Goal: Information Seeking & Learning: Compare options

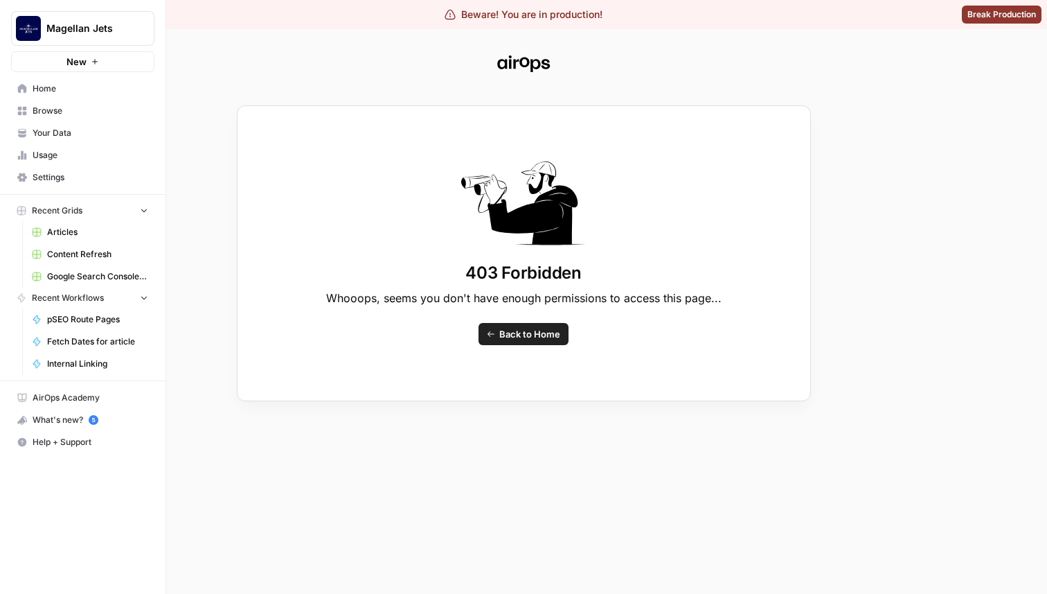
click at [74, 166] on div "403 Forbidden Whooops, seems you don't have enough permissions to access this p…" at bounding box center [523, 297] width 1047 height 594
click at [54, 177] on div "403 Forbidden Whooops, seems you don't have enough permissions to access this p…" at bounding box center [523, 297] width 1047 height 594
click at [109, 127] on div "403 Forbidden Whooops, seems you don't have enough permissions to access this p…" at bounding box center [523, 297] width 1047 height 594
click at [37, 94] on div "403 Forbidden Whooops, seems you don't have enough permissions to access this p…" at bounding box center [523, 297] width 1047 height 594
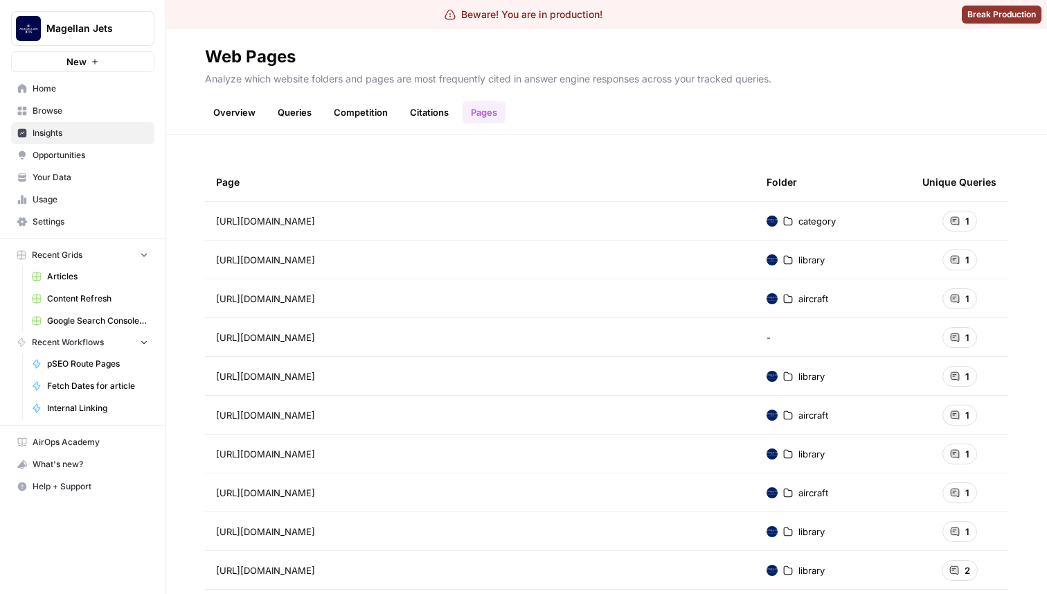
click at [245, 107] on link "Overview" at bounding box center [234, 112] width 59 height 22
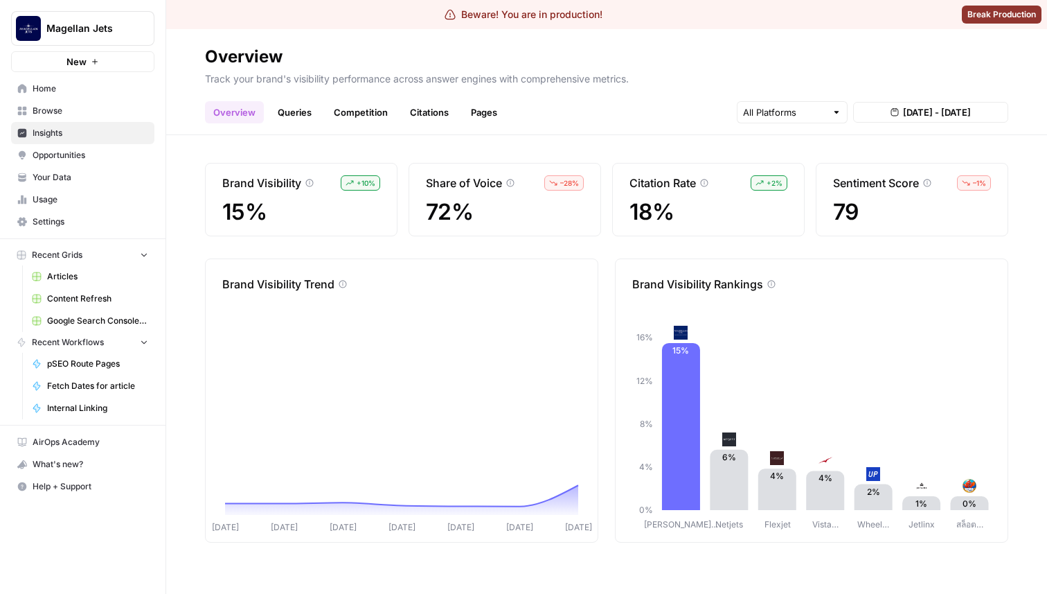
click at [303, 116] on link "Queries" at bounding box center [294, 112] width 51 height 22
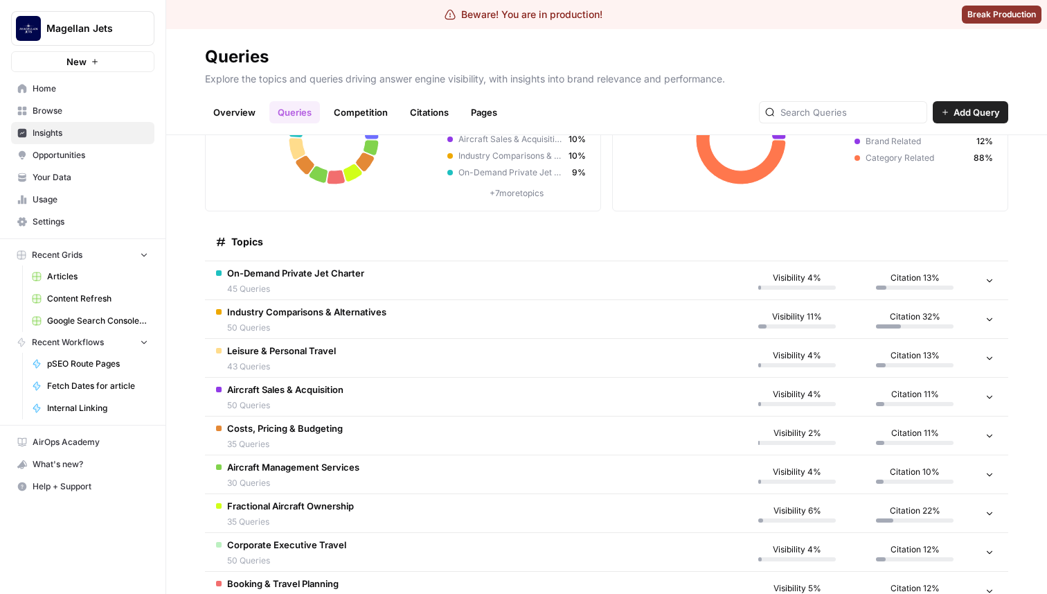
scroll to position [134, 0]
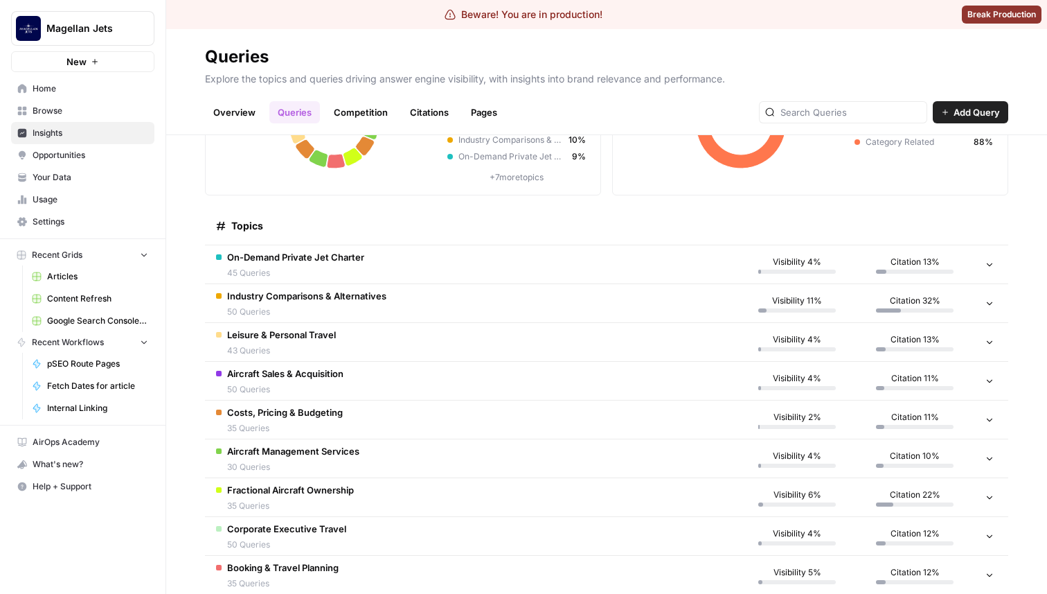
click at [328, 262] on span "On-Demand Private Jet Charter" at bounding box center [295, 257] width 137 height 14
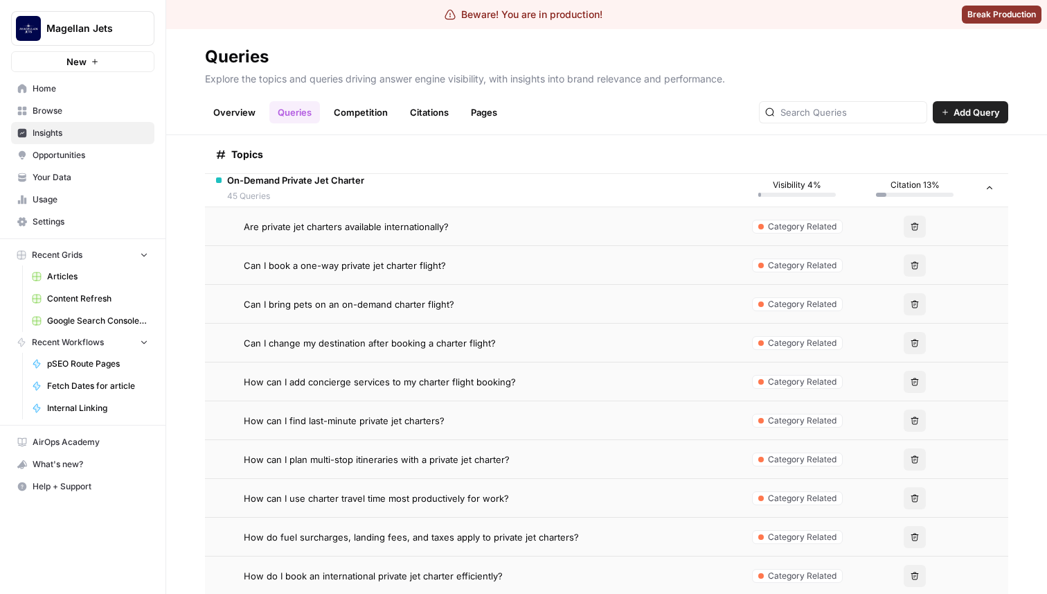
scroll to position [233, 0]
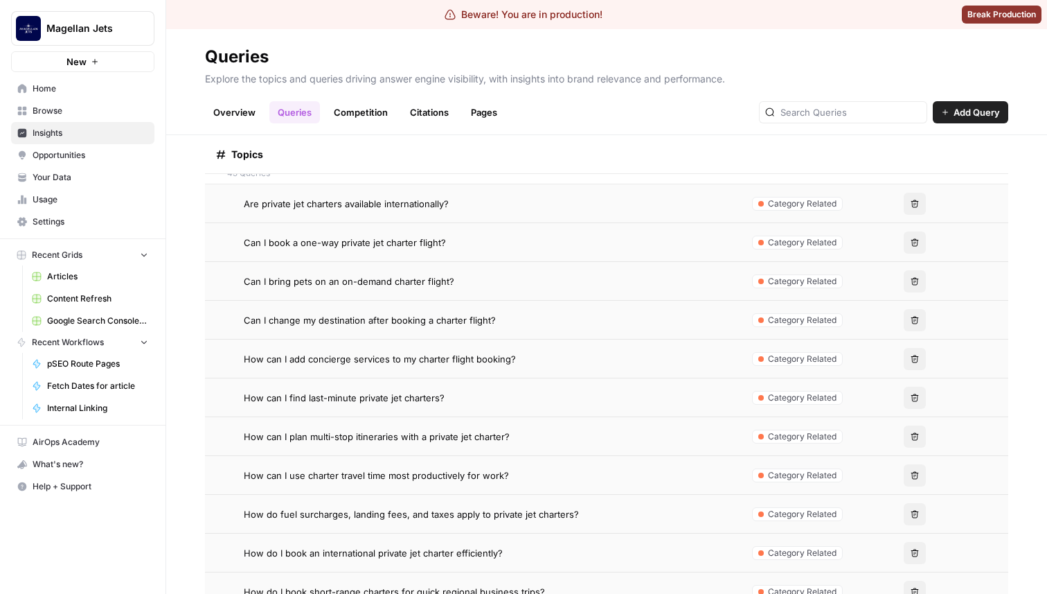
click at [409, 211] on td "Are private jet charters available internationally?" at bounding box center [471, 203] width 533 height 38
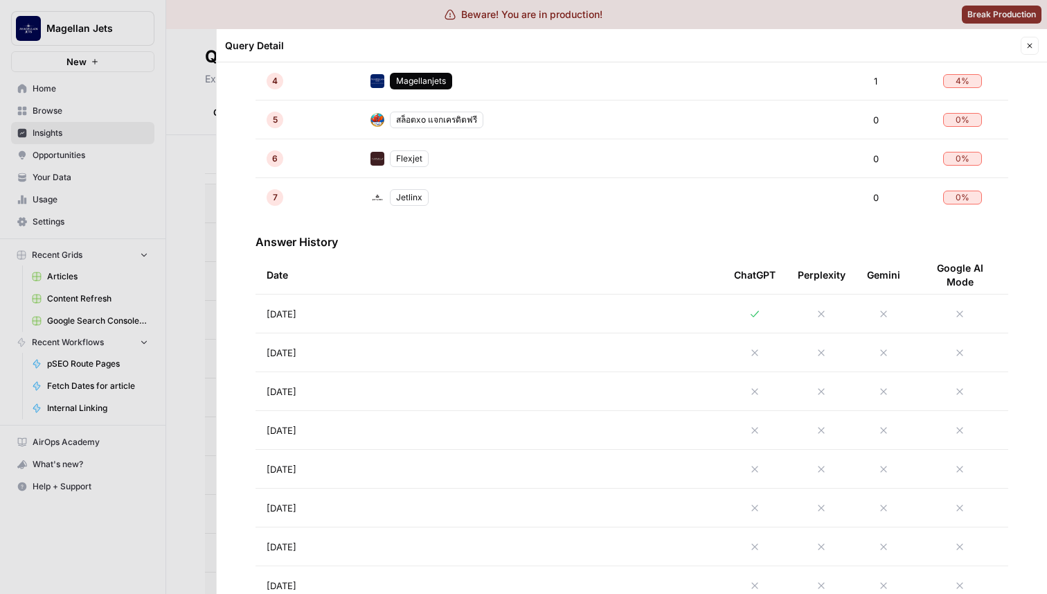
scroll to position [517, 0]
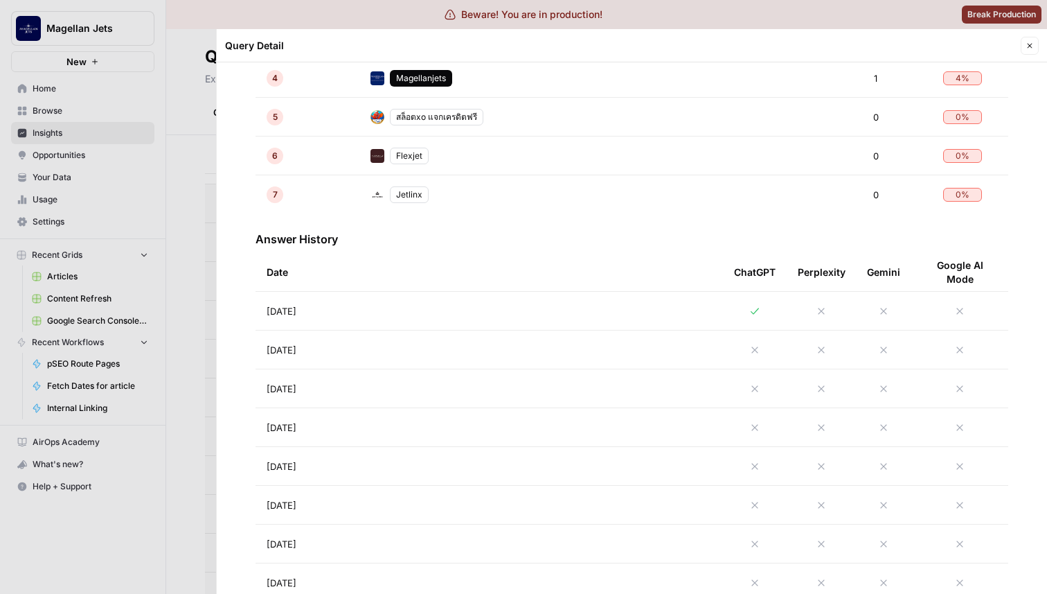
click at [725, 314] on td at bounding box center [755, 311] width 64 height 38
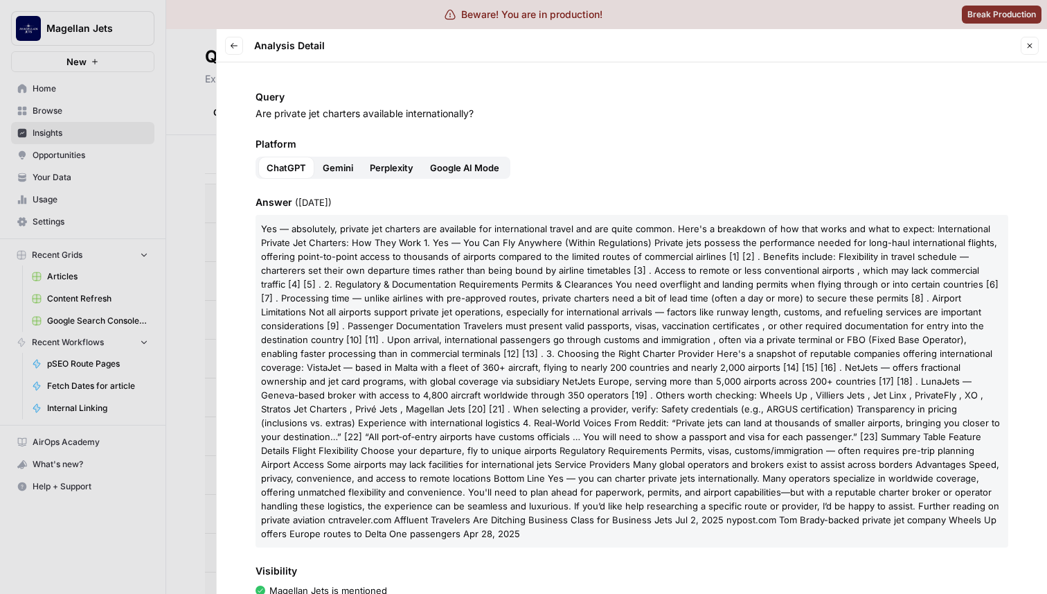
click at [343, 165] on span "Gemini" at bounding box center [338, 168] width 30 height 14
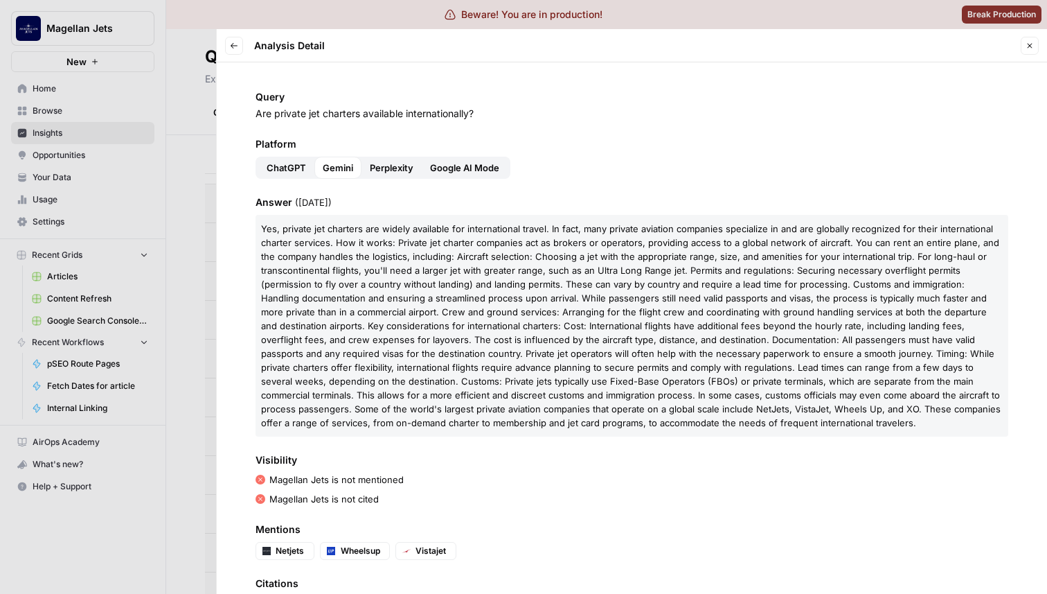
click at [396, 159] on button "Perplexity" at bounding box center [392, 168] width 60 height 22
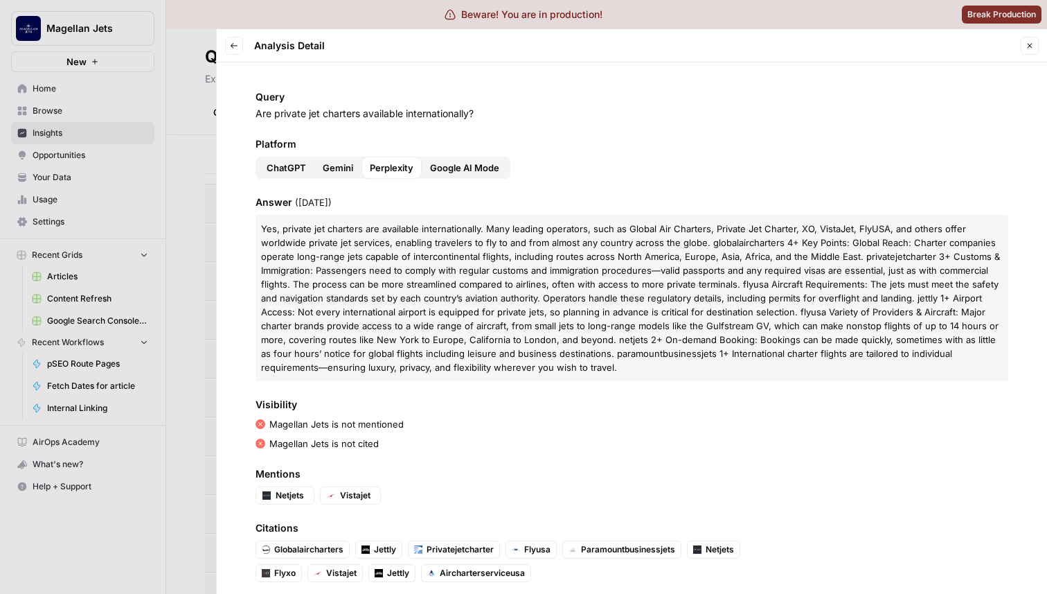
click at [477, 168] on span "Google AI Mode" at bounding box center [464, 168] width 69 height 14
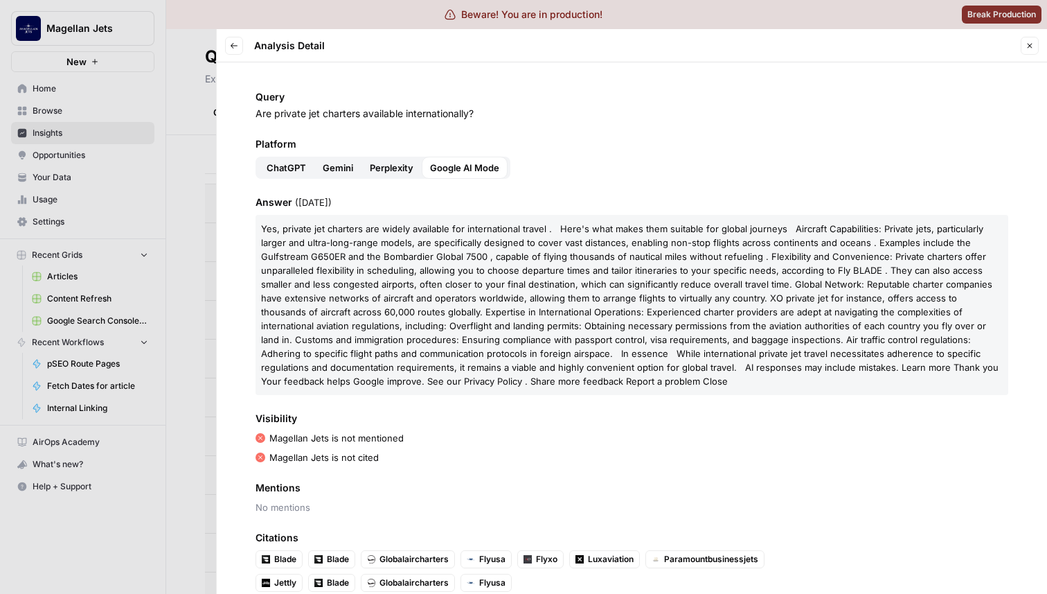
click at [296, 163] on span "ChatGPT" at bounding box center [286, 168] width 39 height 14
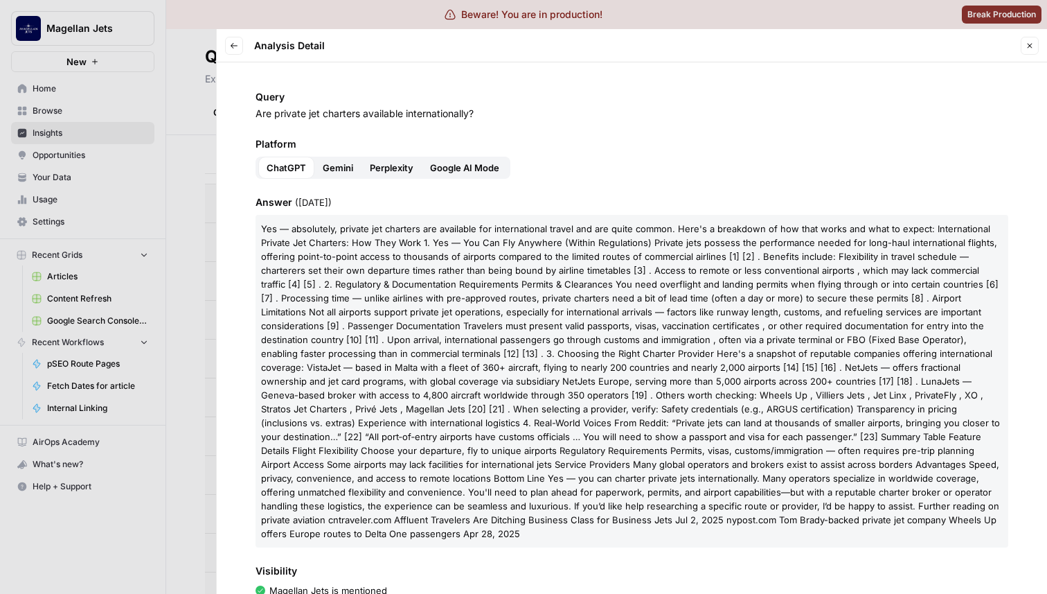
click at [330, 168] on span "Gemini" at bounding box center [338, 168] width 30 height 14
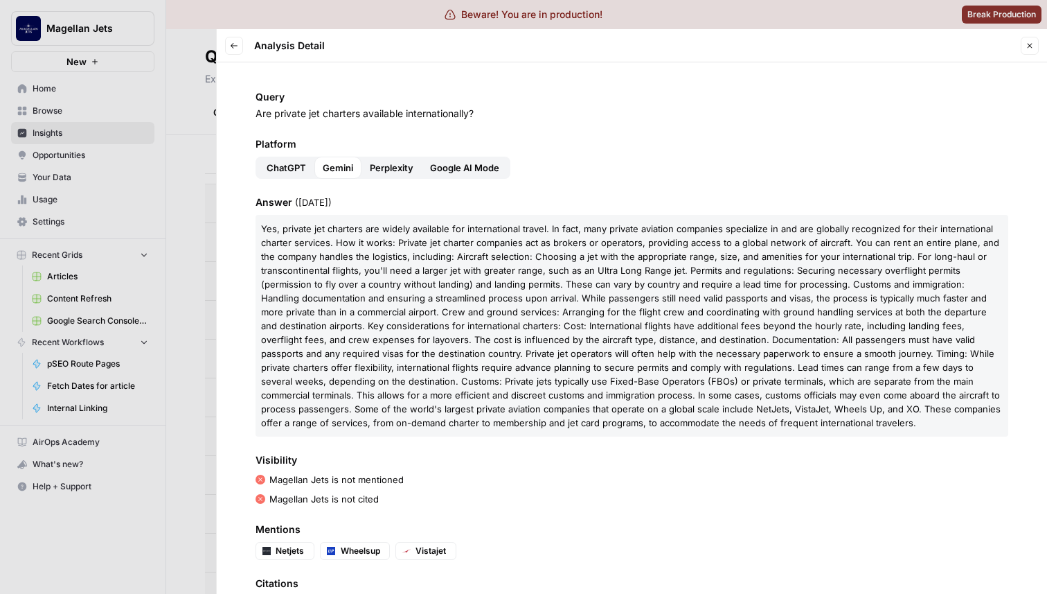
click at [390, 165] on span "Perplexity" at bounding box center [392, 168] width 44 height 14
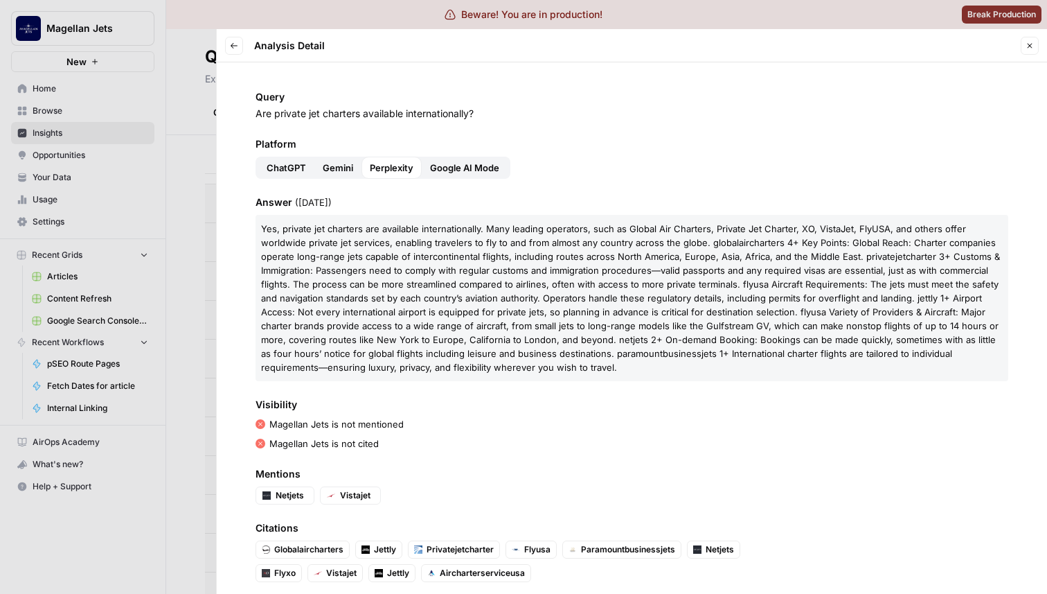
click at [448, 169] on span "Google AI Mode" at bounding box center [464, 168] width 69 height 14
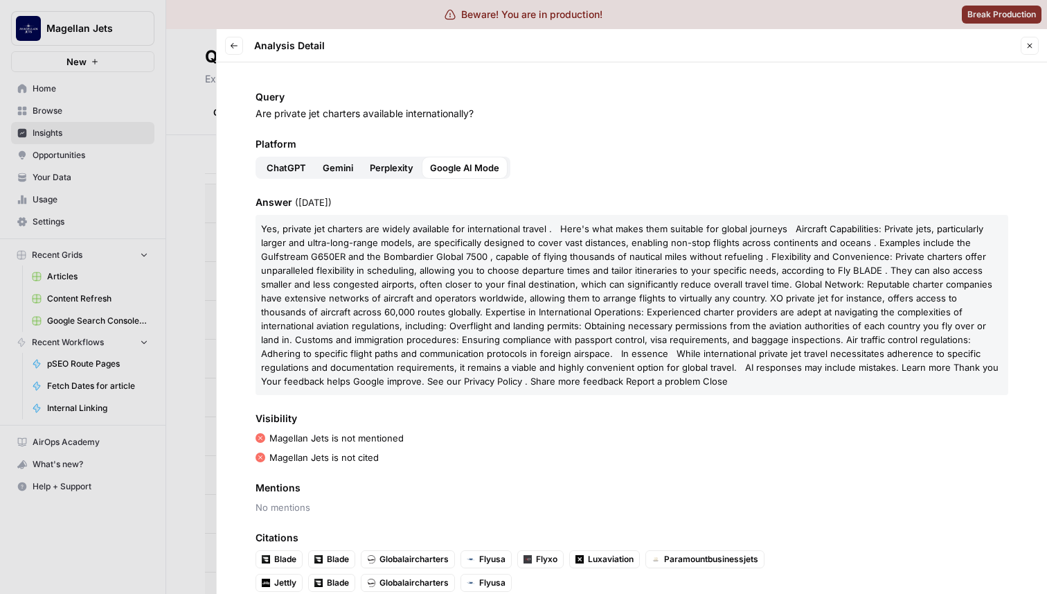
click at [394, 164] on span "Perplexity" at bounding box center [392, 168] width 44 height 14
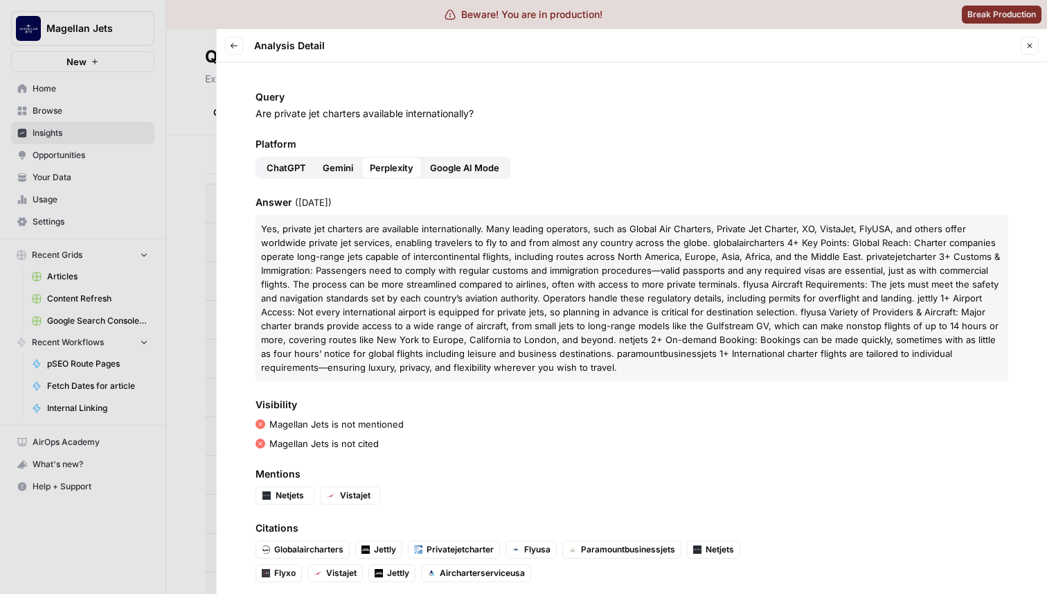
click at [337, 167] on span "Gemini" at bounding box center [338, 168] width 30 height 14
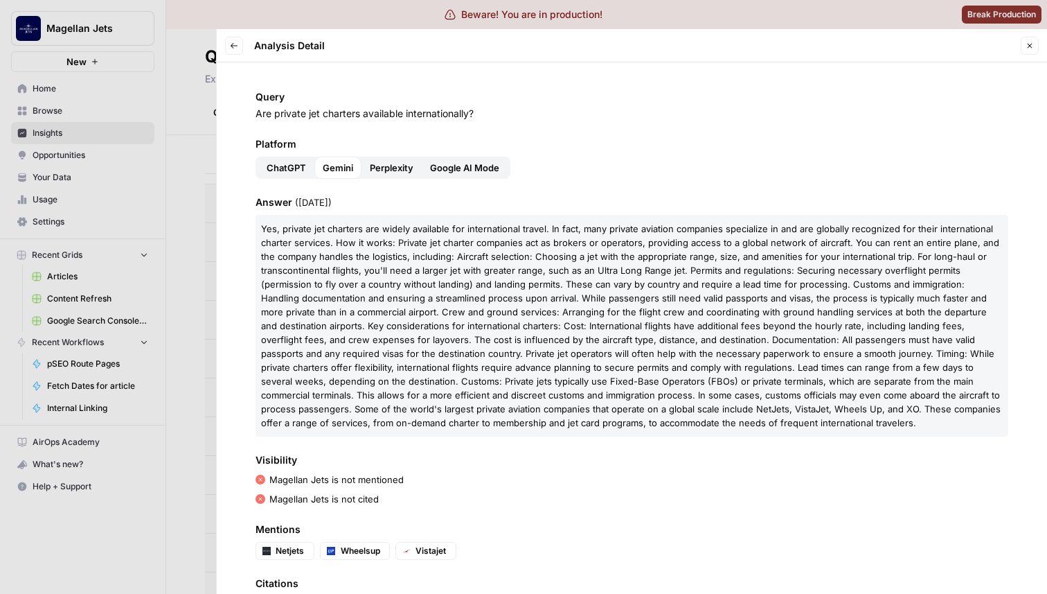
click at [302, 172] on span "ChatGPT" at bounding box center [286, 168] width 39 height 14
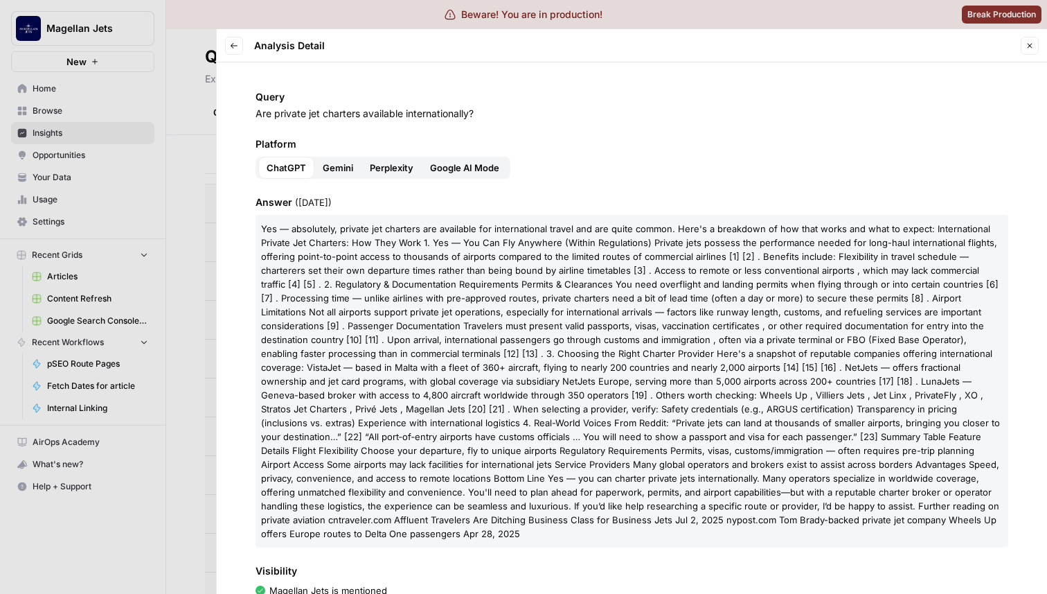
click at [233, 48] on icon "button" at bounding box center [234, 46] width 8 height 8
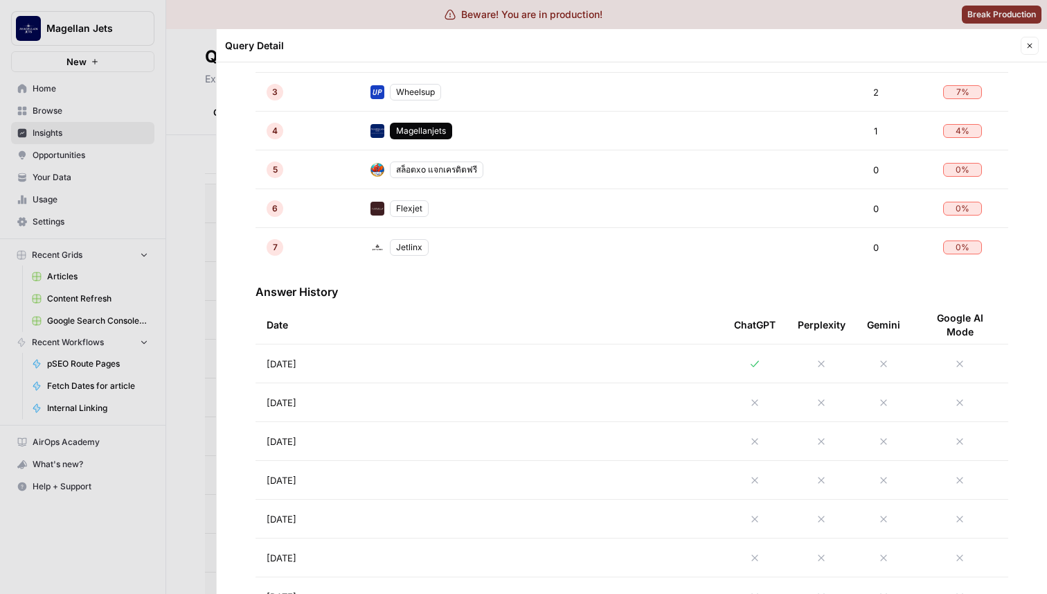
scroll to position [459, 0]
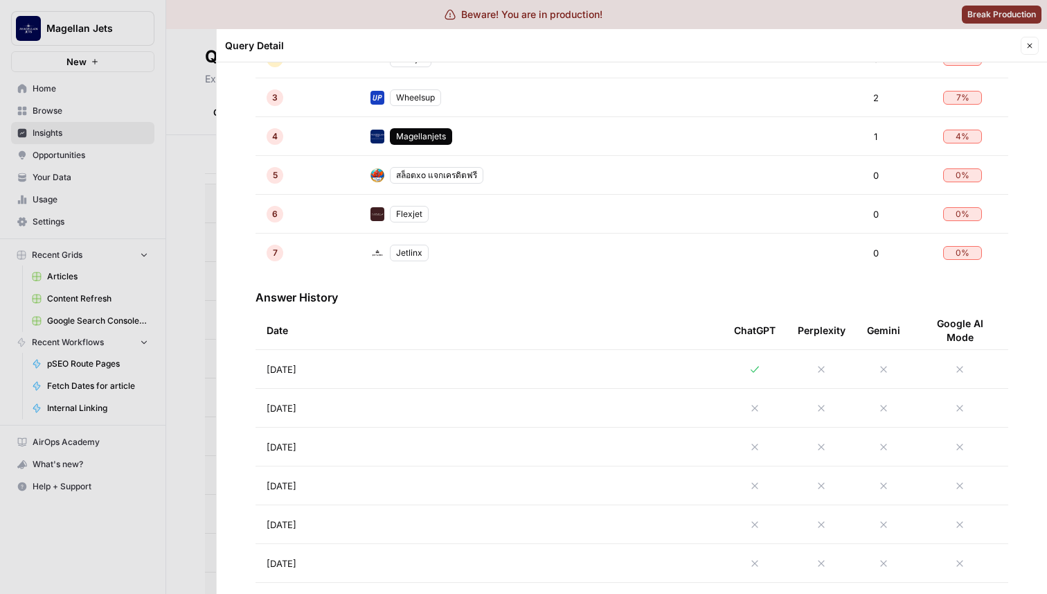
click at [390, 383] on td "[DATE]" at bounding box center [490, 369] width 468 height 38
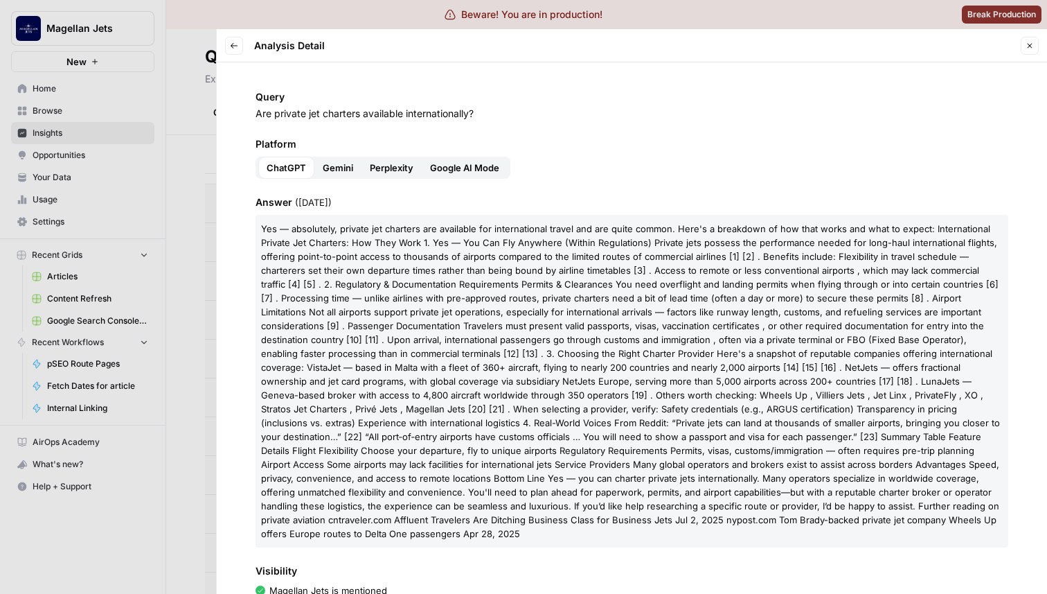
click at [337, 169] on span "Gemini" at bounding box center [338, 168] width 30 height 14
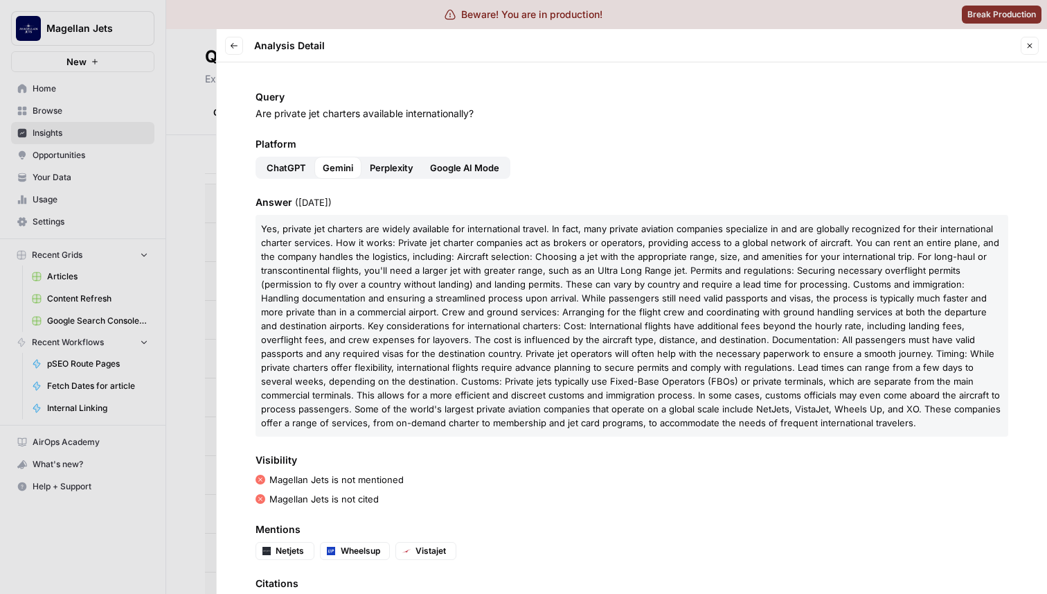
click at [279, 167] on span "ChatGPT" at bounding box center [286, 168] width 39 height 14
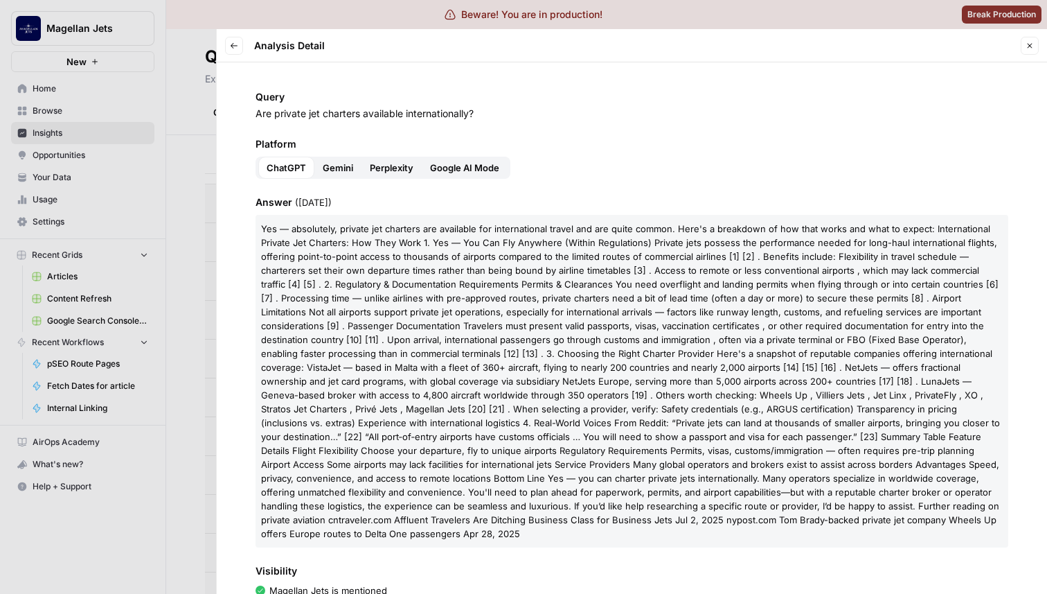
scroll to position [19, 0]
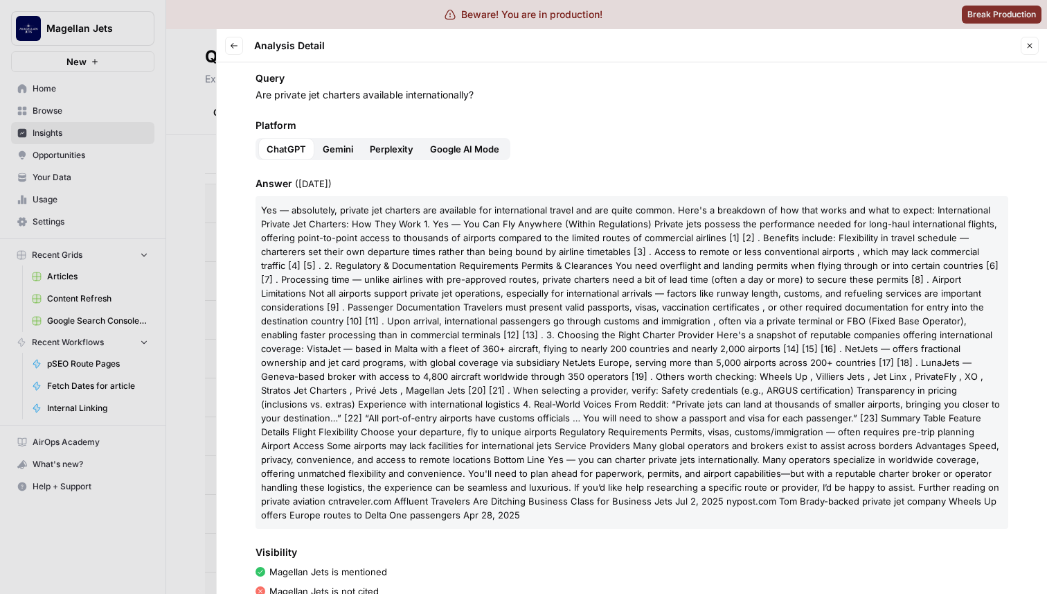
click at [344, 139] on button "Gemini" at bounding box center [337, 149] width 47 height 22
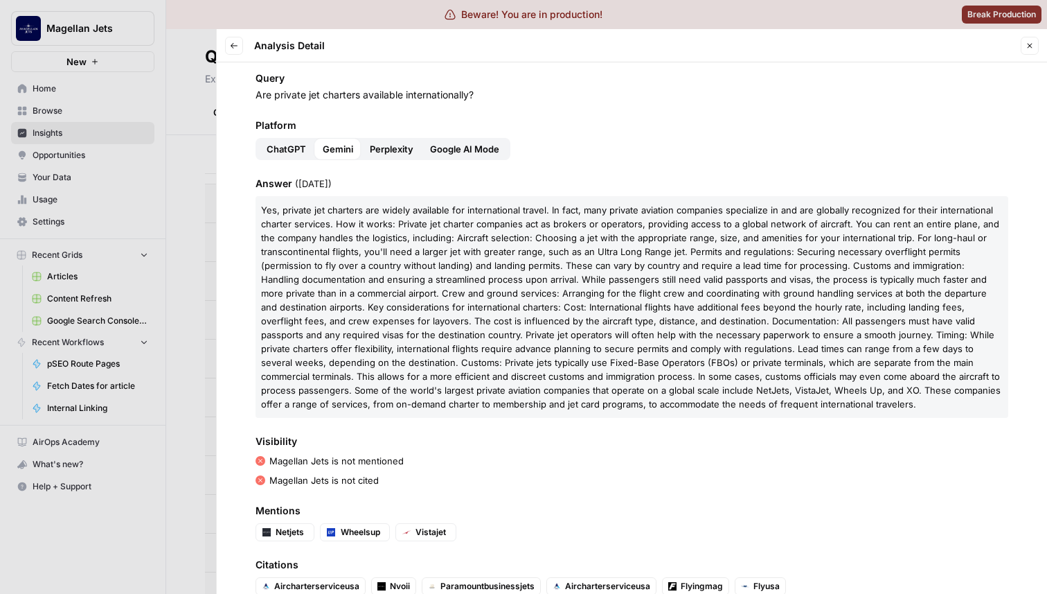
scroll to position [95, 0]
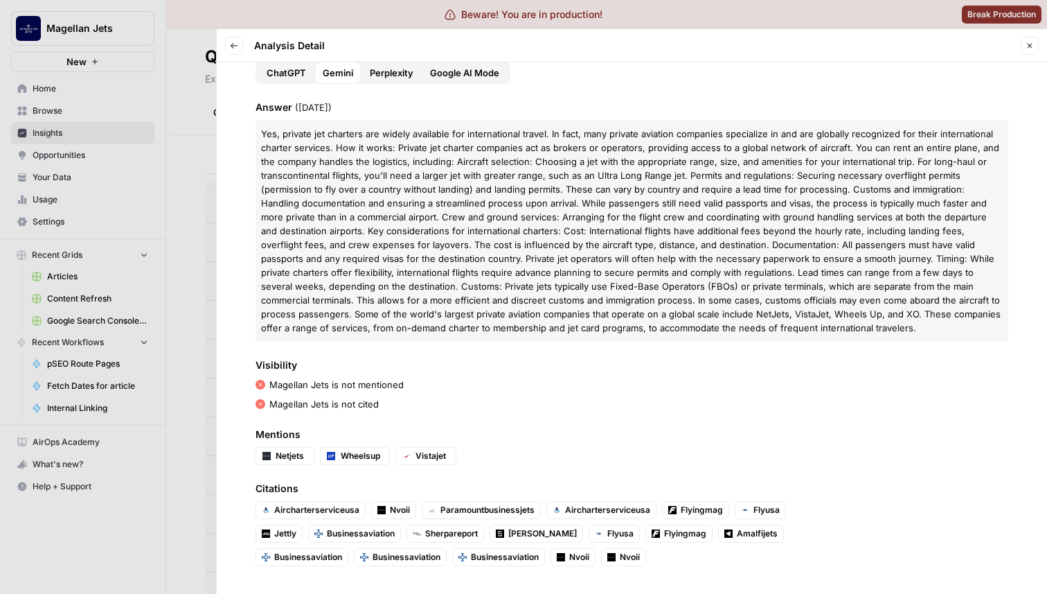
click at [398, 67] on span "Perplexity" at bounding box center [392, 73] width 44 height 14
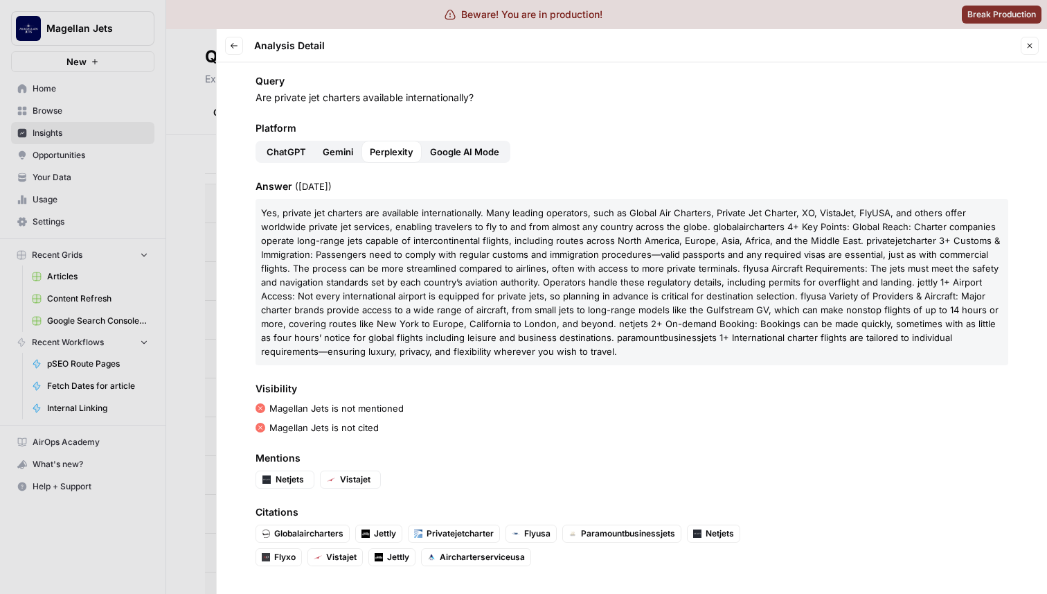
click at [461, 154] on span "Google AI Mode" at bounding box center [464, 152] width 69 height 14
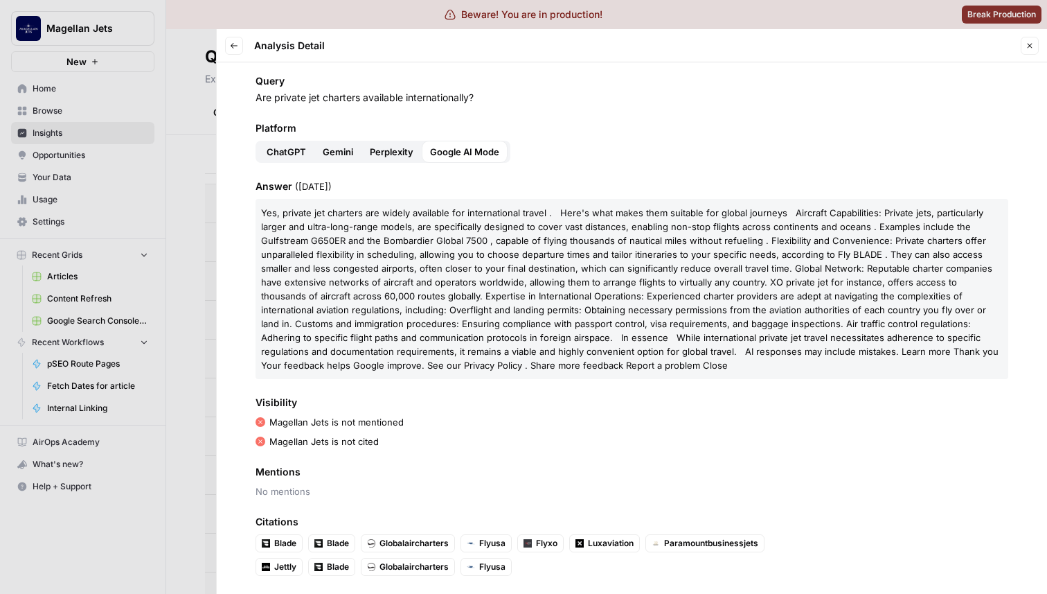
click at [300, 147] on span "ChatGPT" at bounding box center [286, 152] width 39 height 14
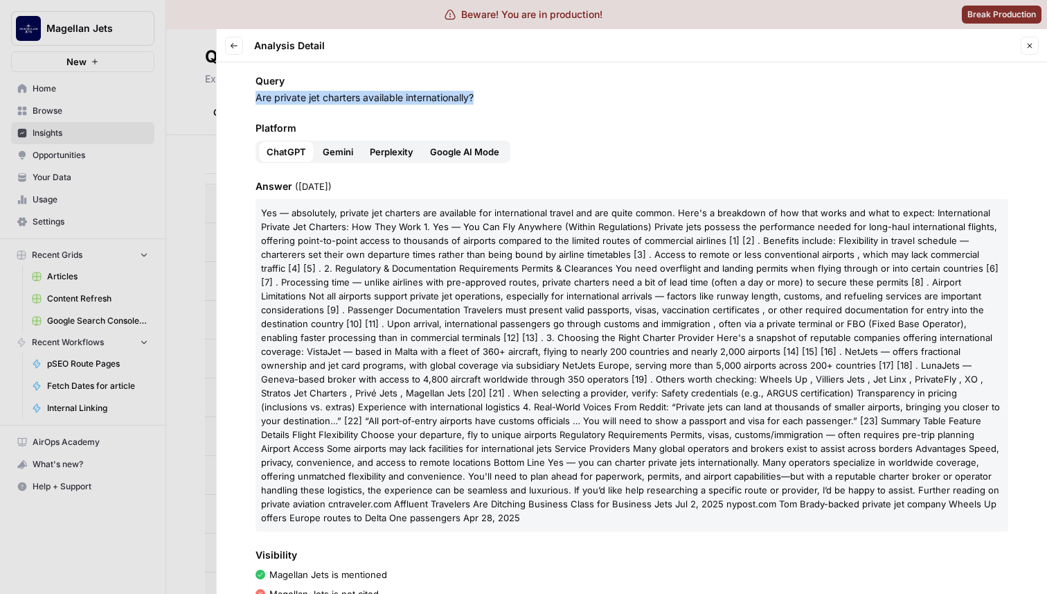
drag, startPoint x: 496, startPoint y: 97, endPoint x: 238, endPoint y: 97, distance: 257.7
click at [238, 96] on div "Query Are private jet charters available internationally? Platform ChatGPT Gemi…" at bounding box center [632, 327] width 831 height 531
copy p "Are private jet charters available internationally?"
click at [242, 51] on button "Back" at bounding box center [234, 46] width 18 height 18
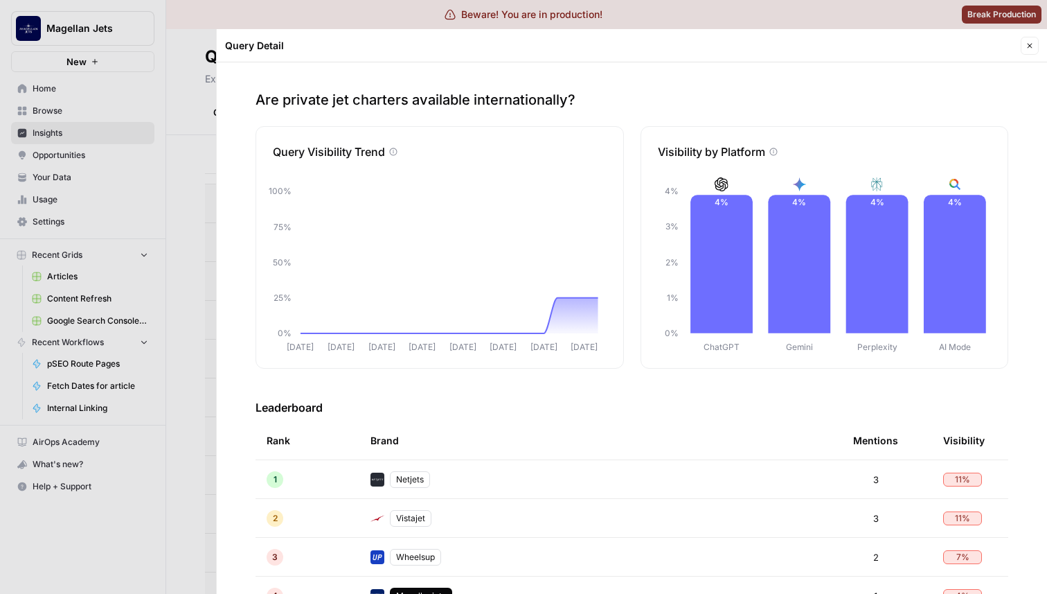
click at [206, 260] on div at bounding box center [523, 297] width 1047 height 594
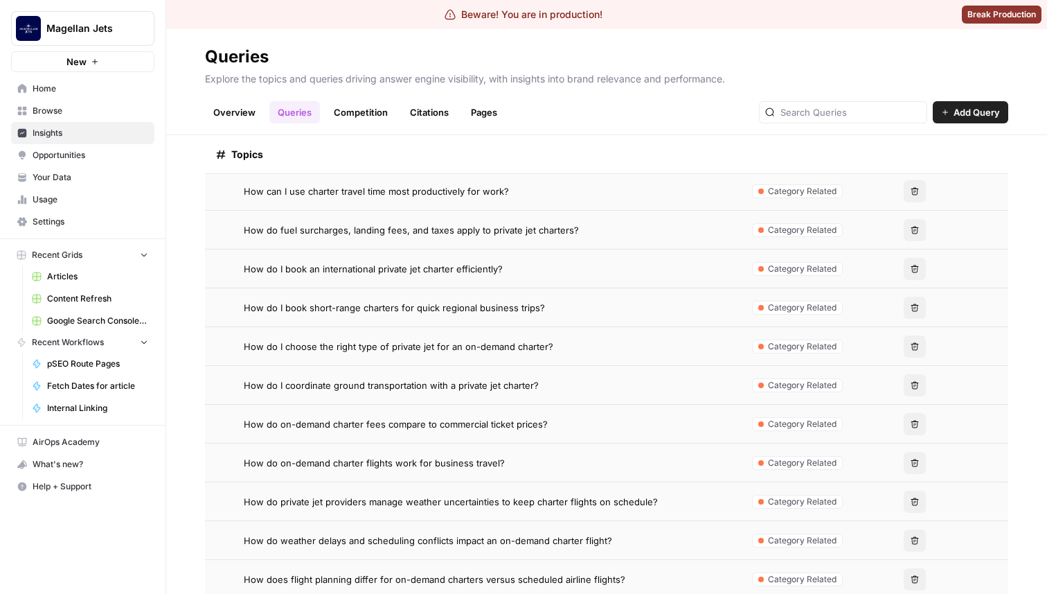
scroll to position [530, 0]
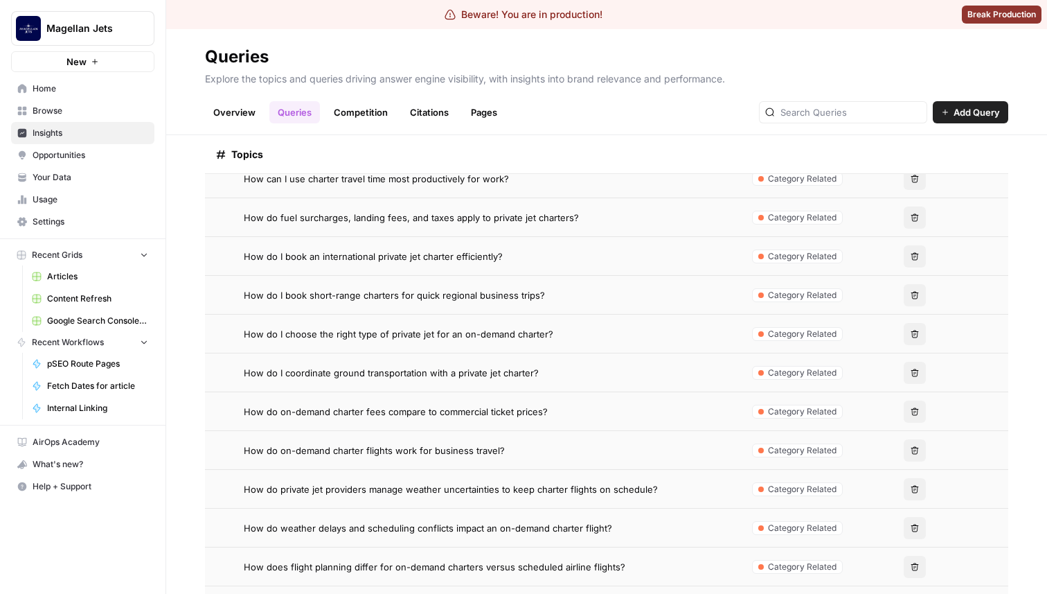
click at [484, 338] on span "How do I choose the right type of private jet for an on-demand charter?" at bounding box center [399, 334] width 310 height 14
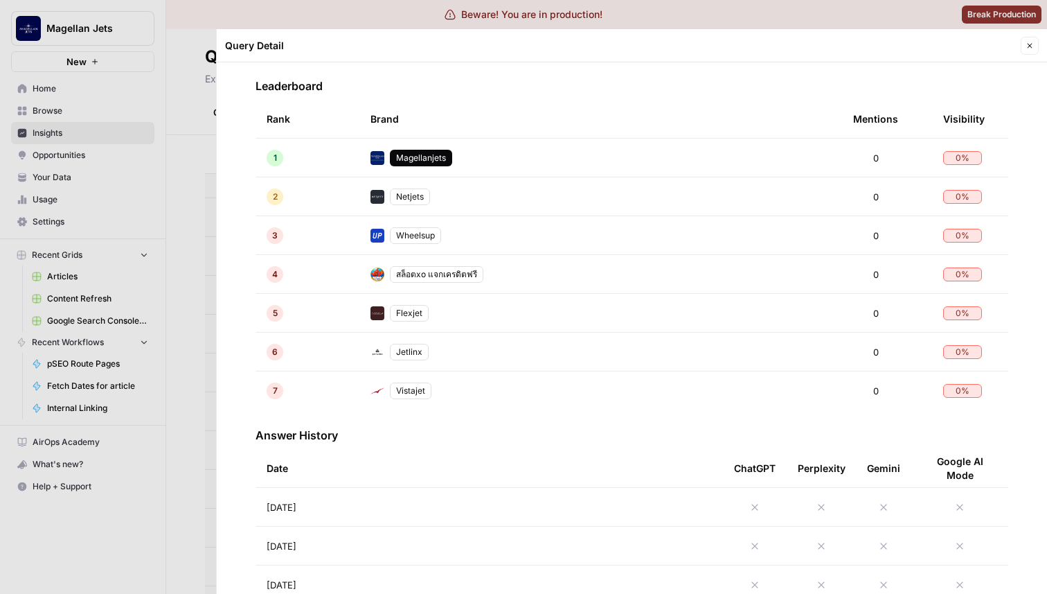
scroll to position [626, 0]
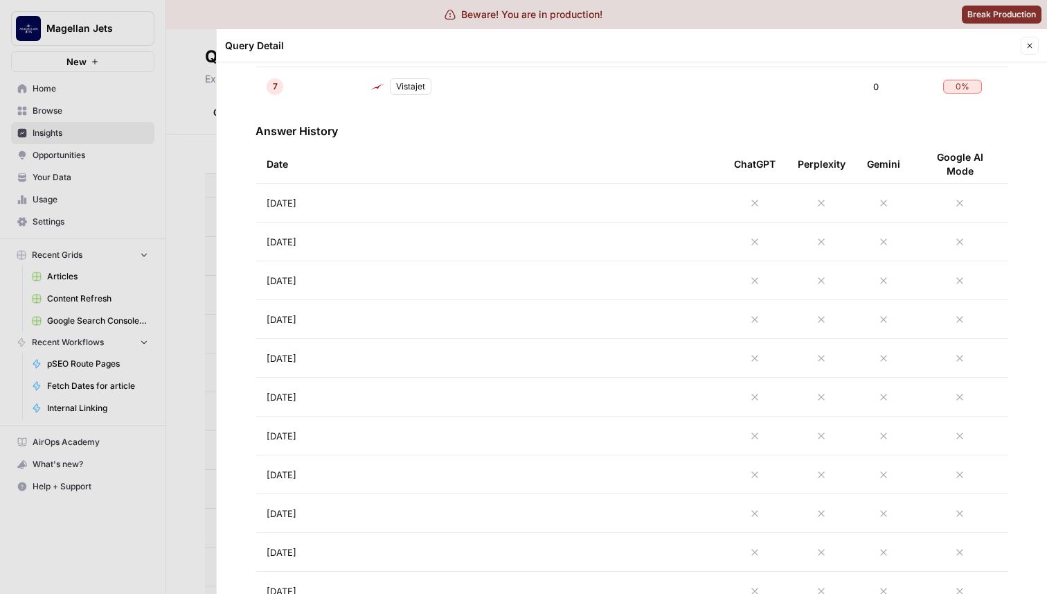
click at [396, 194] on td "[DATE]" at bounding box center [490, 203] width 468 height 38
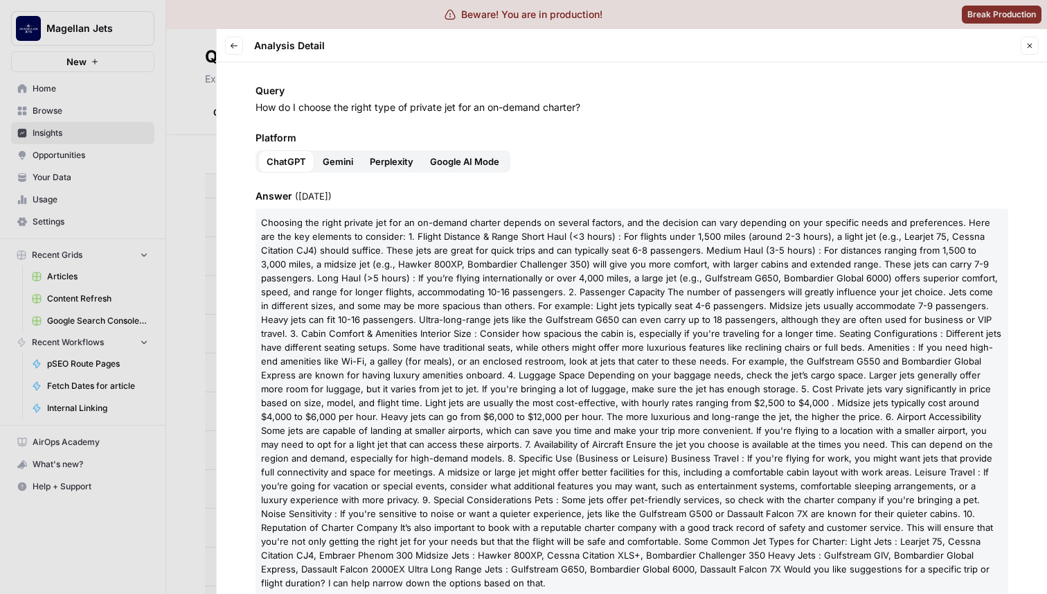
scroll to position [192, 0]
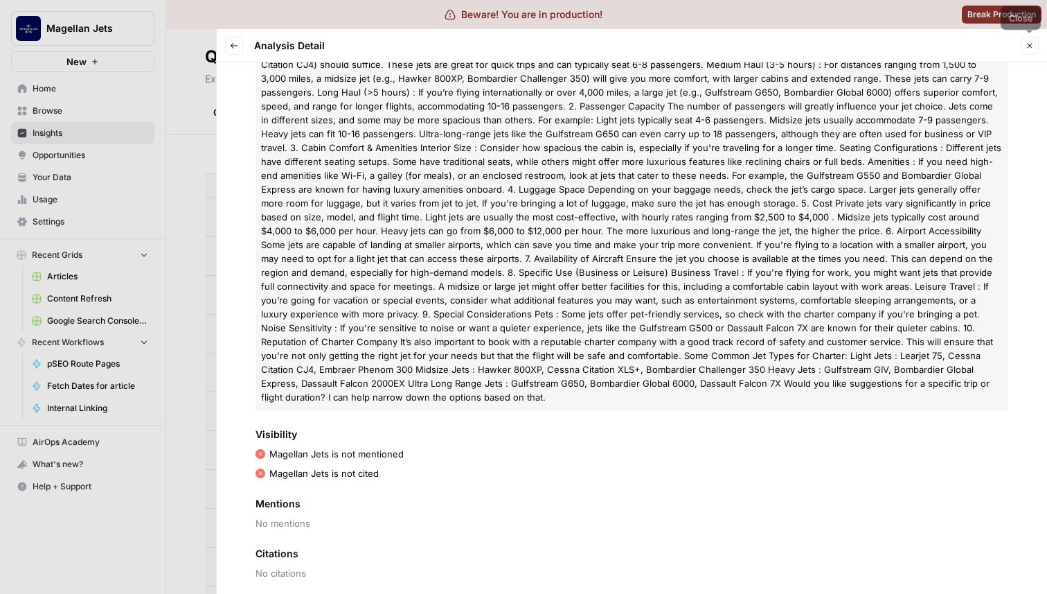
click at [1027, 45] on icon "button" at bounding box center [1030, 46] width 8 height 8
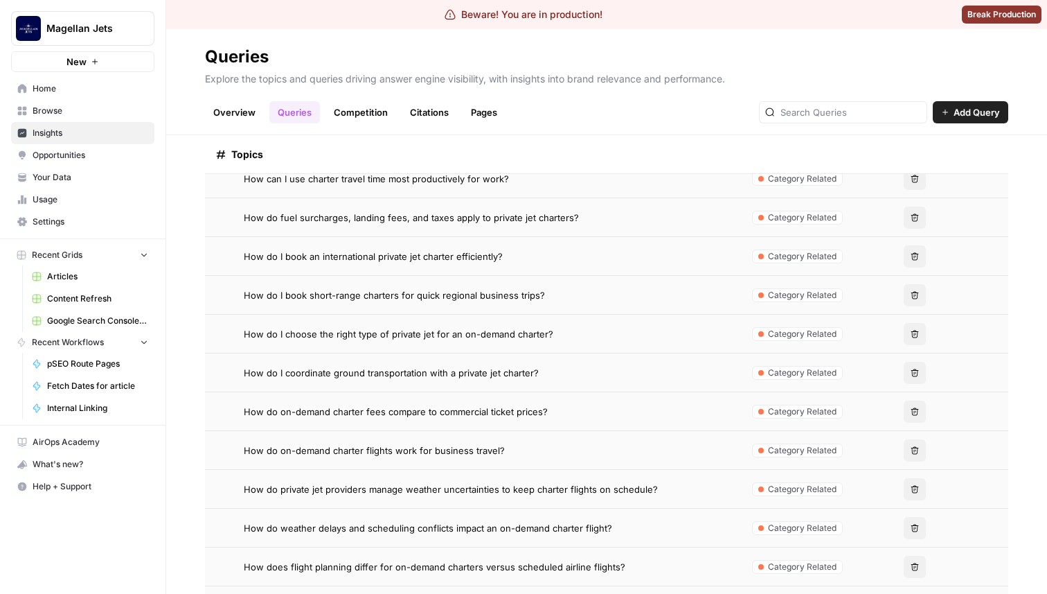
click at [89, 36] on button "Magellan Jets" at bounding box center [82, 28] width 143 height 35
click at [283, 132] on header "Queries Explore the topics and queries driving answer engine visibility, with i…" at bounding box center [606, 82] width 881 height 106
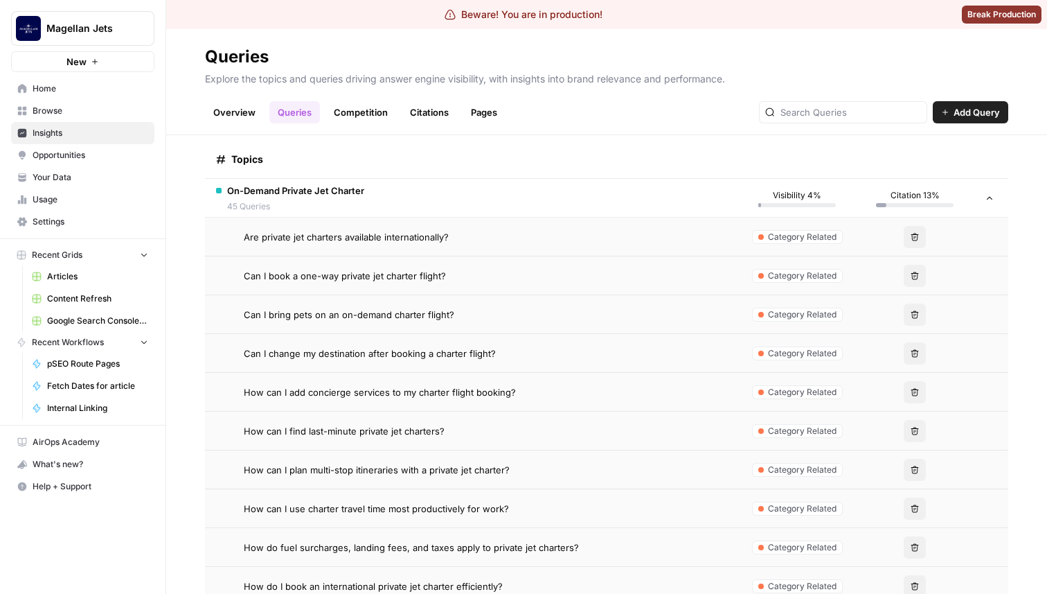
scroll to position [139, 0]
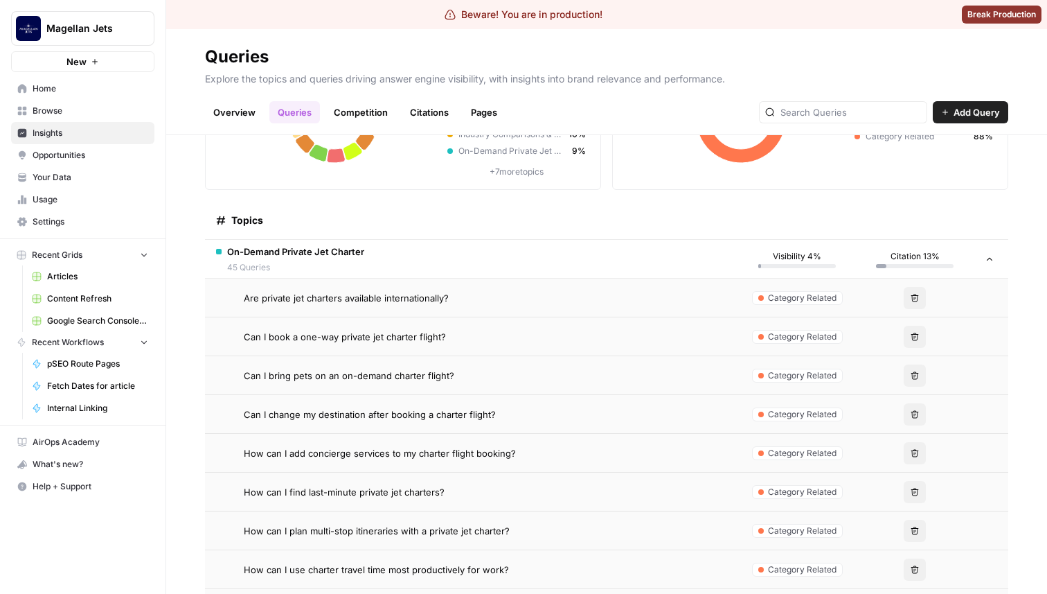
click at [425, 334] on span "Can I book a one-way private jet charter flight?" at bounding box center [345, 337] width 202 height 14
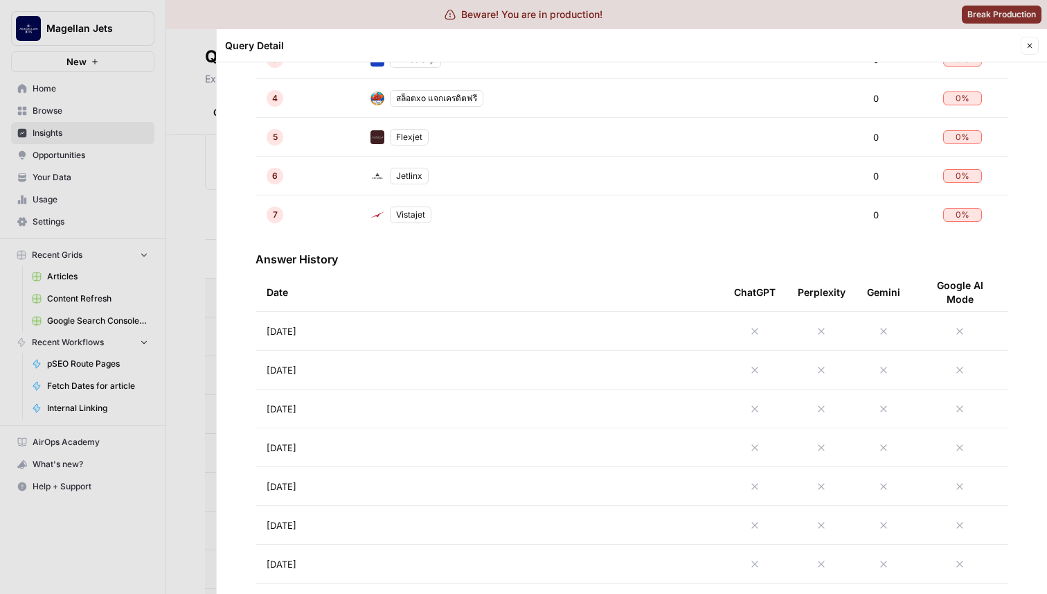
click at [446, 334] on td "[DATE]" at bounding box center [490, 331] width 468 height 38
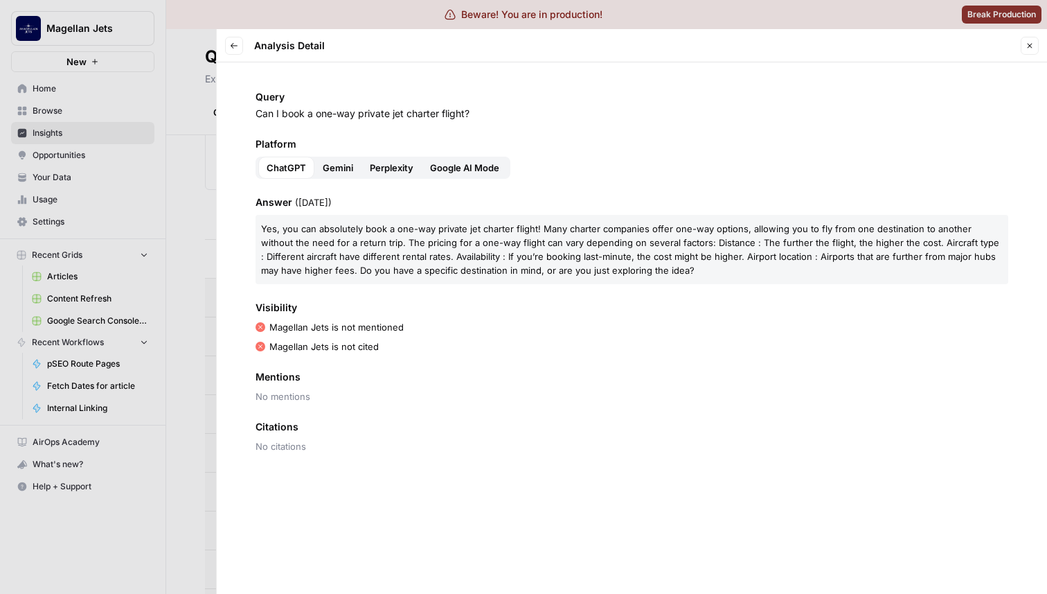
click at [349, 170] on span "Gemini" at bounding box center [338, 168] width 30 height 14
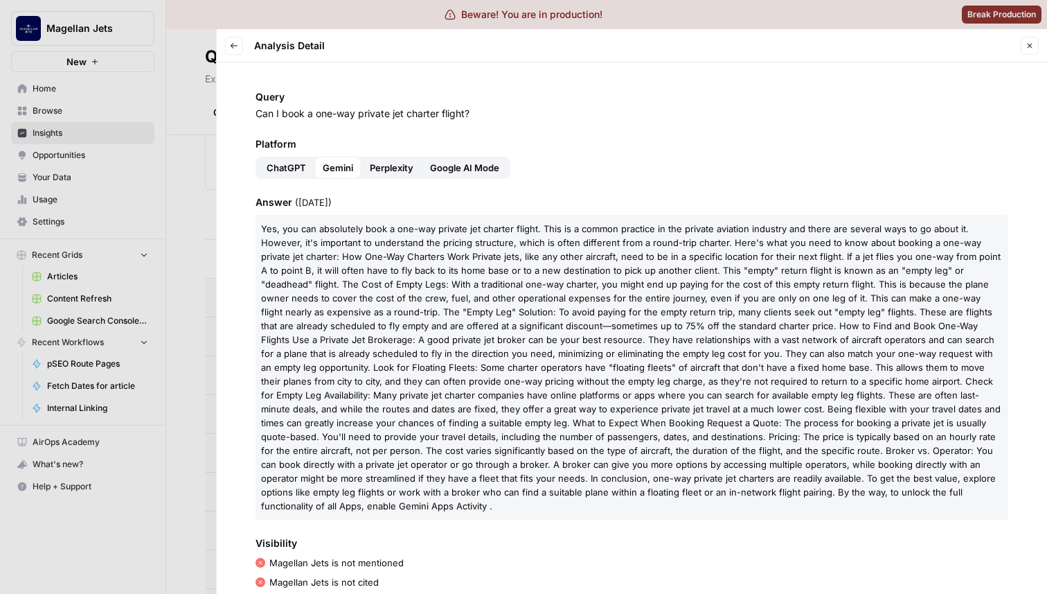
click at [394, 170] on span "Perplexity" at bounding box center [392, 168] width 44 height 14
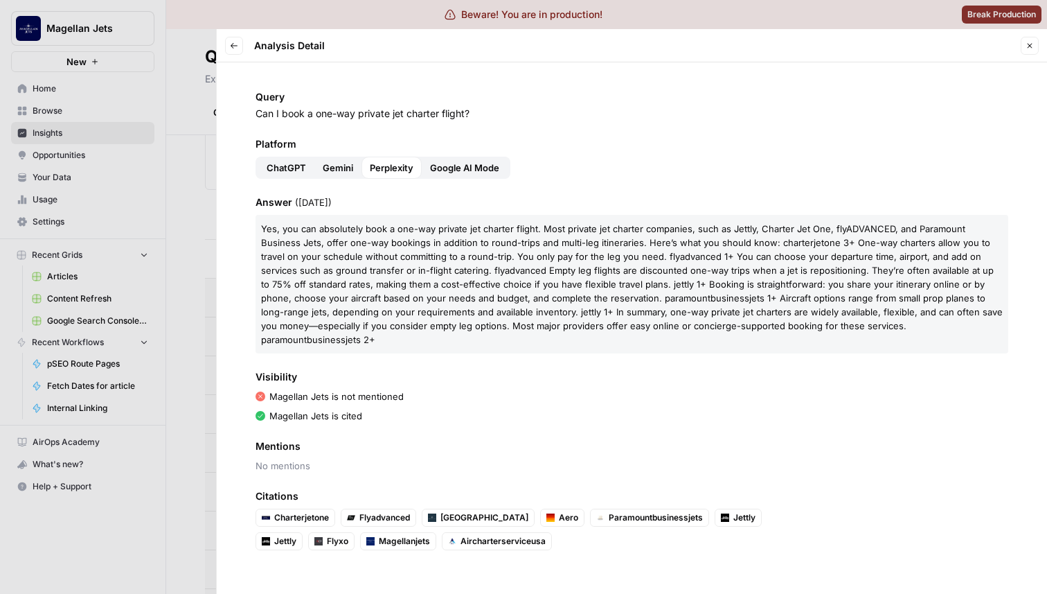
click at [434, 159] on button "Google AI Mode" at bounding box center [465, 168] width 86 height 22
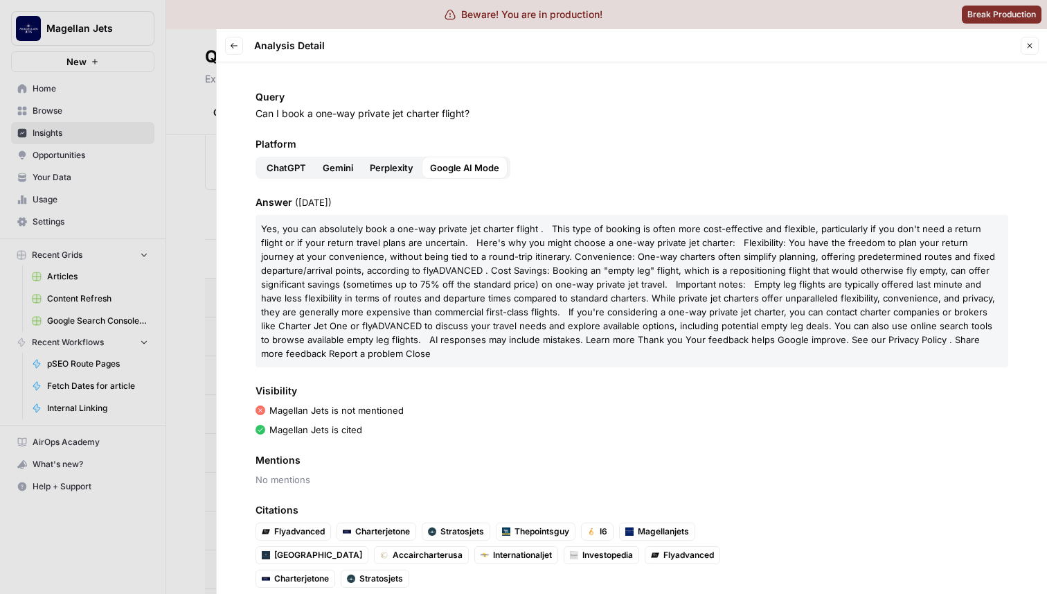
click at [293, 160] on button "ChatGPT" at bounding box center [286, 168] width 56 height 22
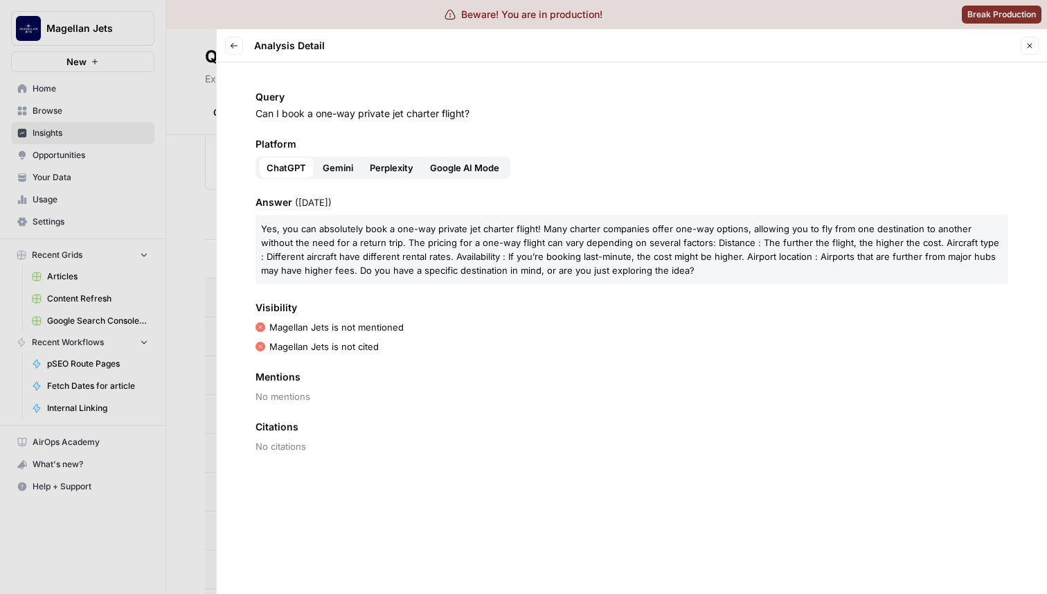
click at [236, 44] on icon "button" at bounding box center [234, 46] width 8 height 8
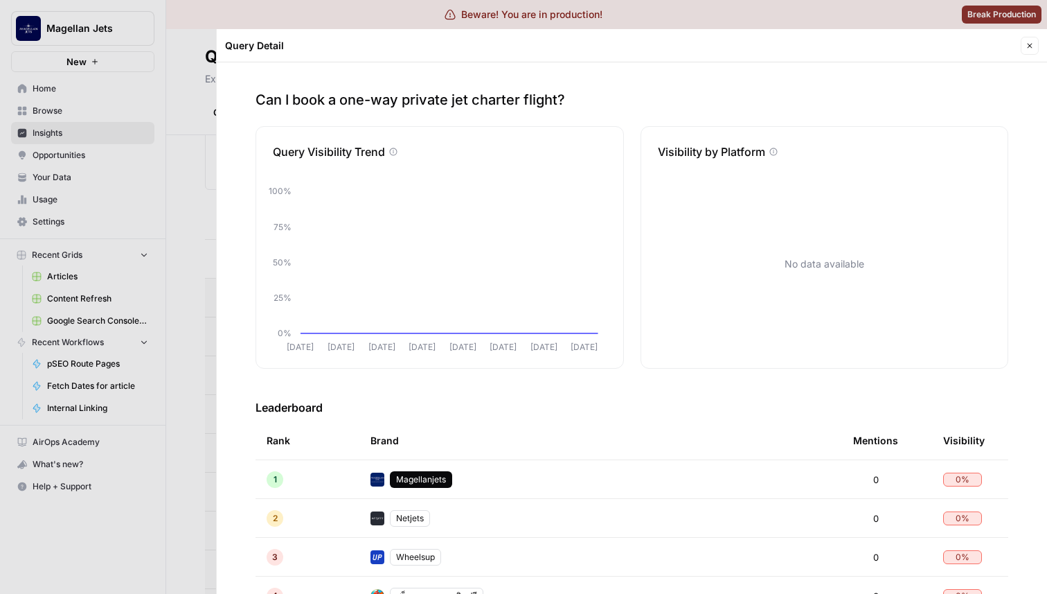
click at [184, 121] on div at bounding box center [523, 297] width 1047 height 594
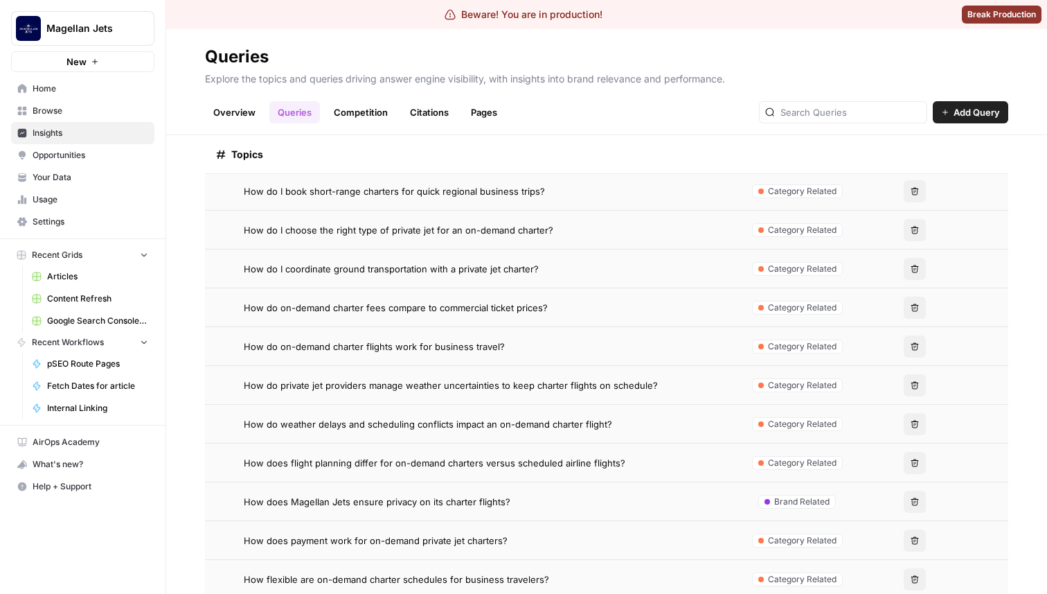
scroll to position [635, 0]
click at [495, 312] on span "How do on-demand charter fees compare to commercial ticket prices?" at bounding box center [396, 306] width 304 height 14
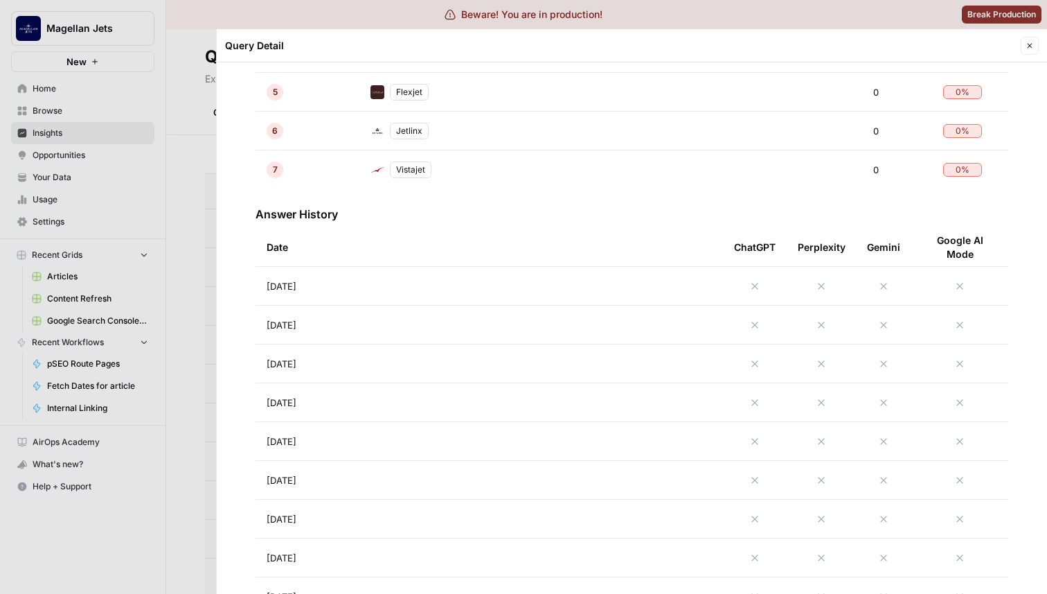
scroll to position [592, 0]
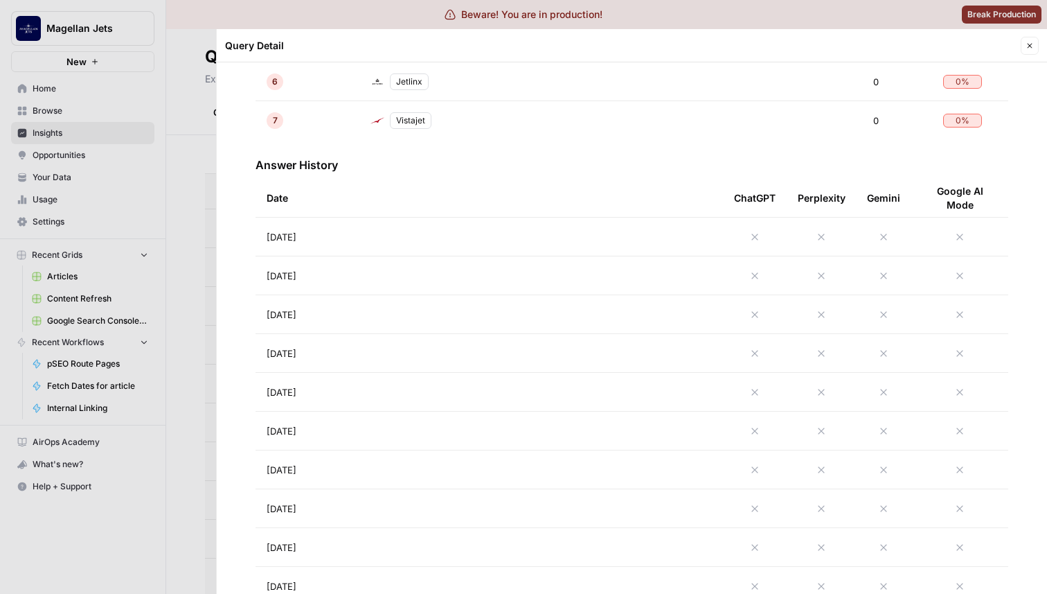
click at [402, 229] on td "[DATE]" at bounding box center [490, 237] width 468 height 38
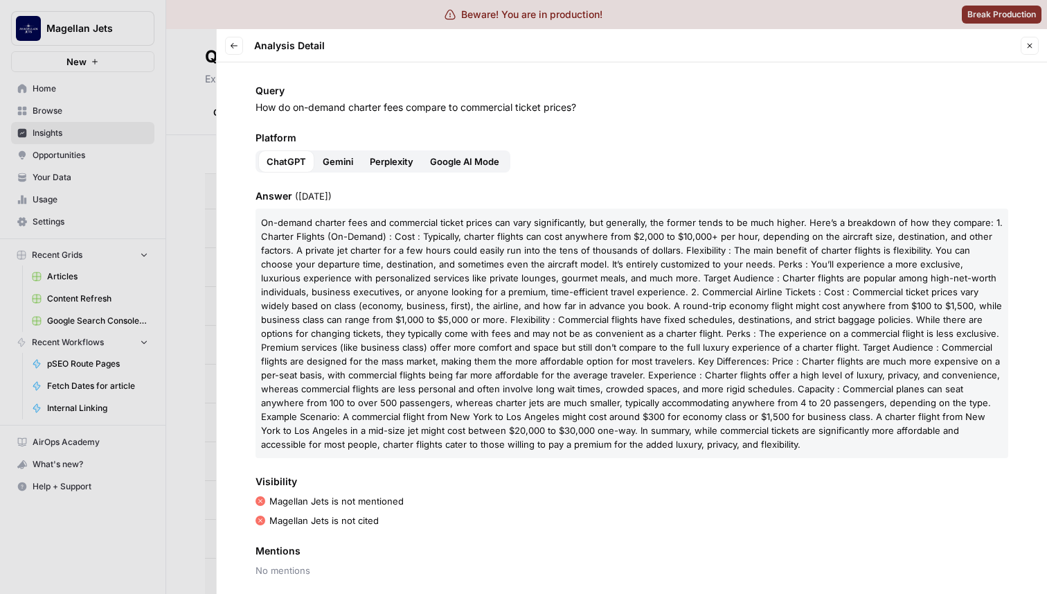
scroll to position [67, 0]
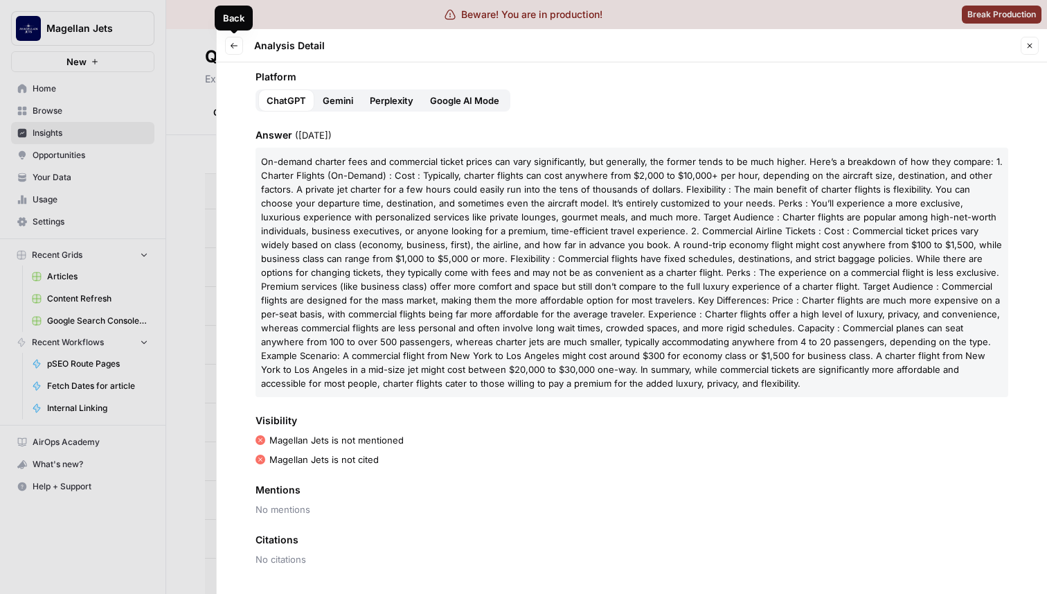
click at [236, 49] on icon "button" at bounding box center [234, 46] width 8 height 8
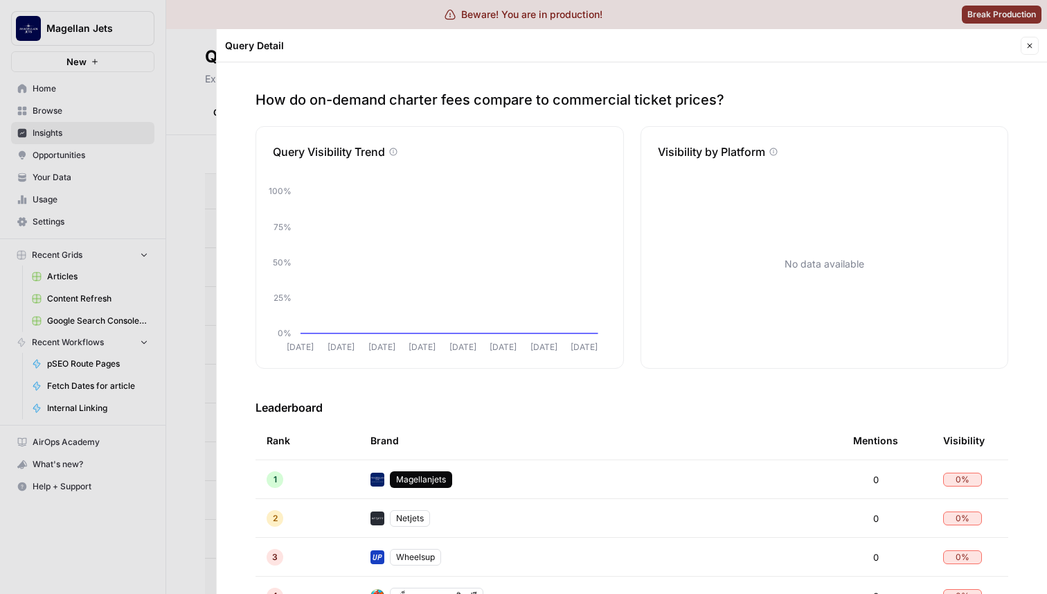
click at [170, 216] on div at bounding box center [523, 297] width 1047 height 594
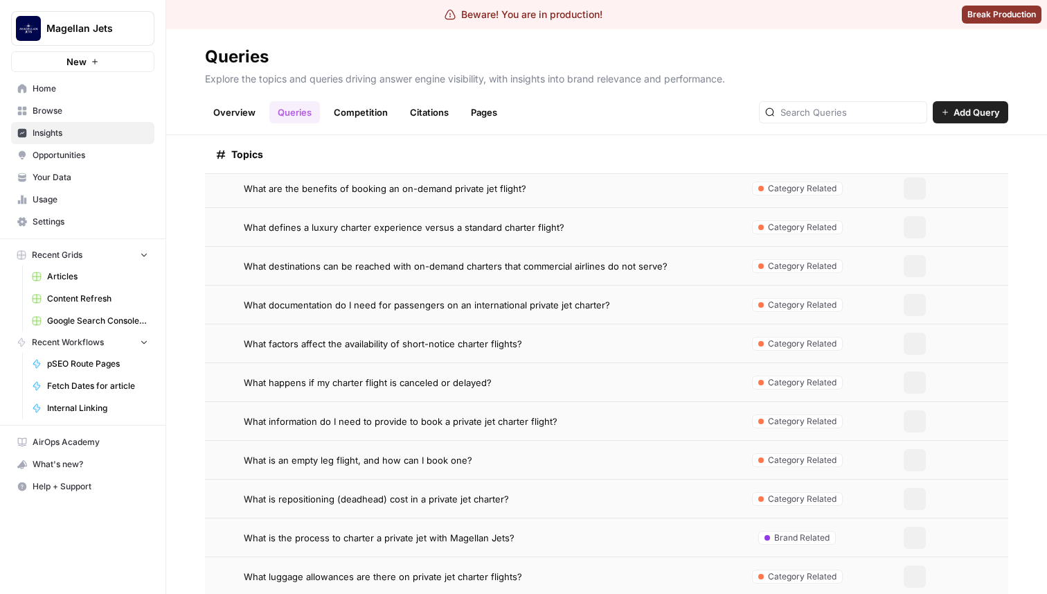
scroll to position [1450, 0]
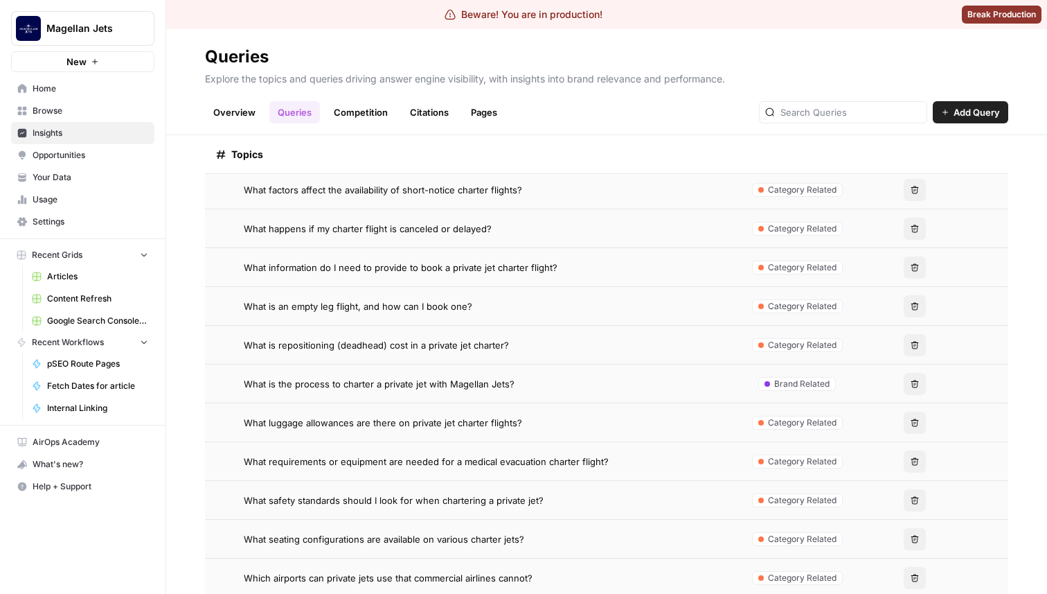
click at [385, 386] on span "What is the process to charter a private jet with Magellan Jets?" at bounding box center [379, 384] width 271 height 14
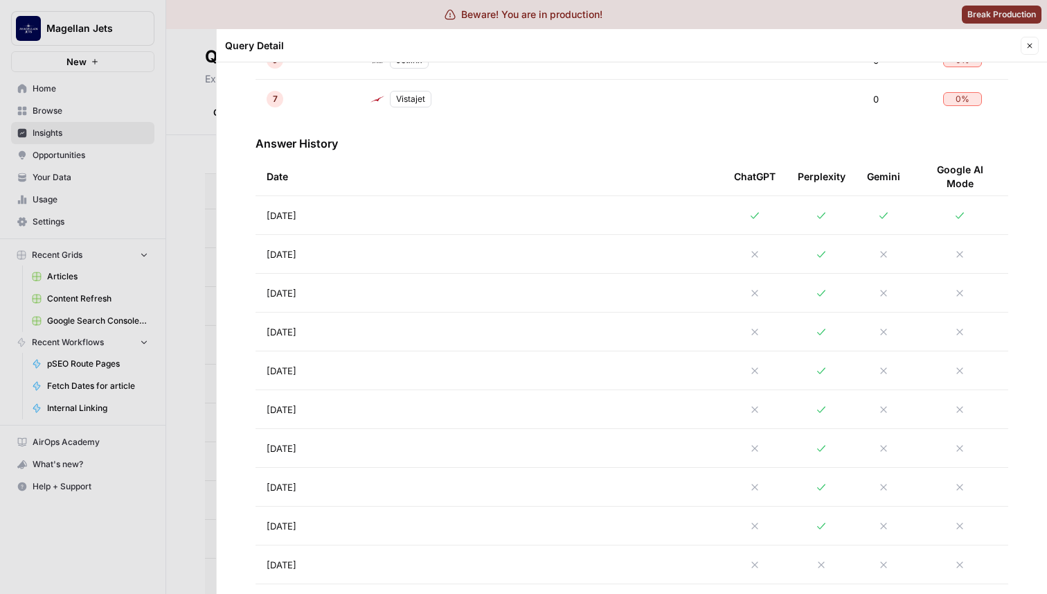
click at [366, 220] on td "[DATE]" at bounding box center [490, 215] width 468 height 38
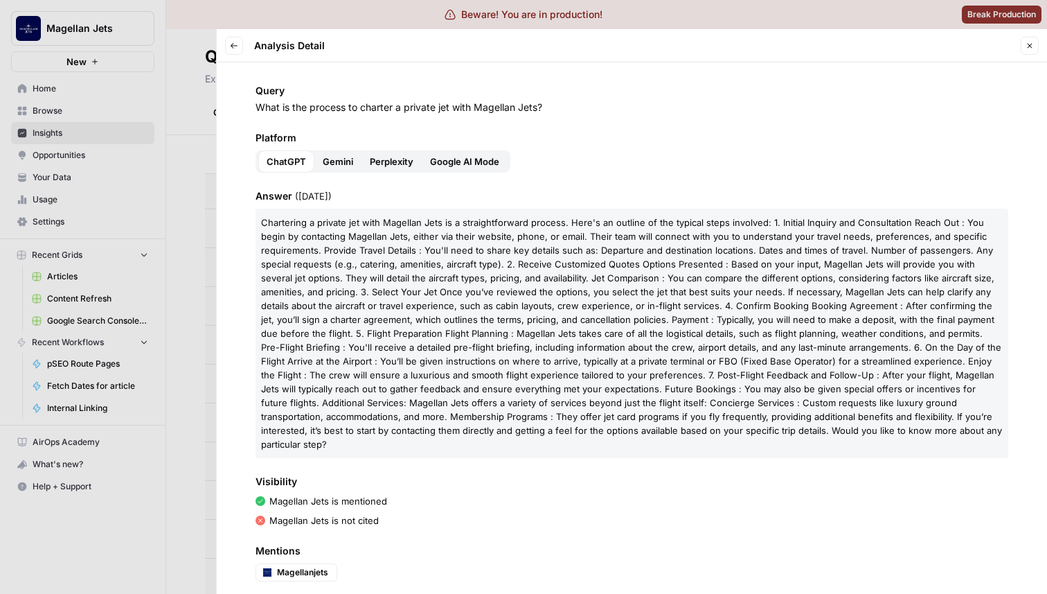
scroll to position [57, 0]
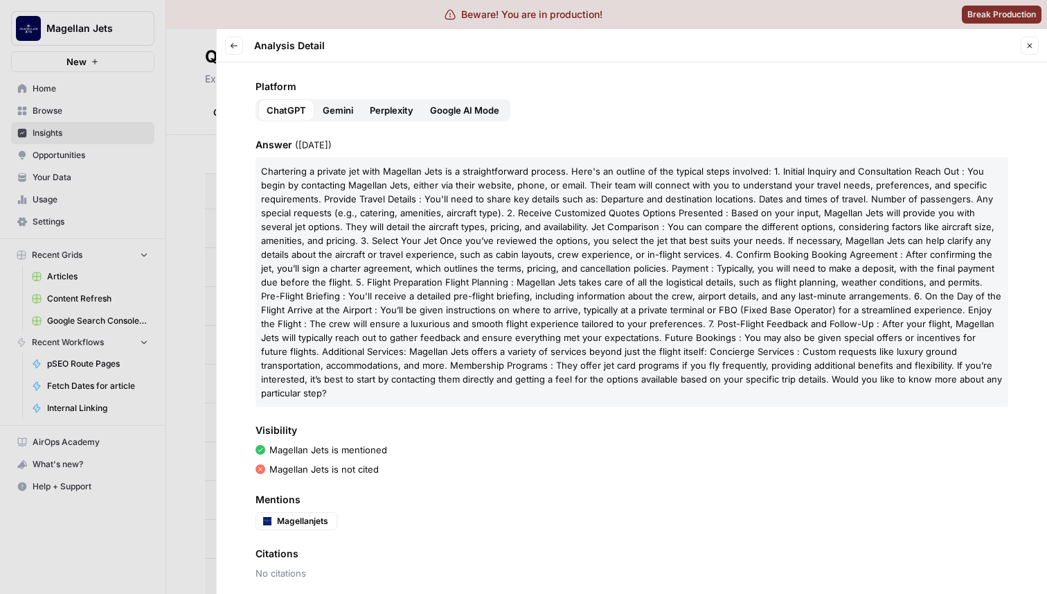
click at [194, 104] on div at bounding box center [523, 297] width 1047 height 594
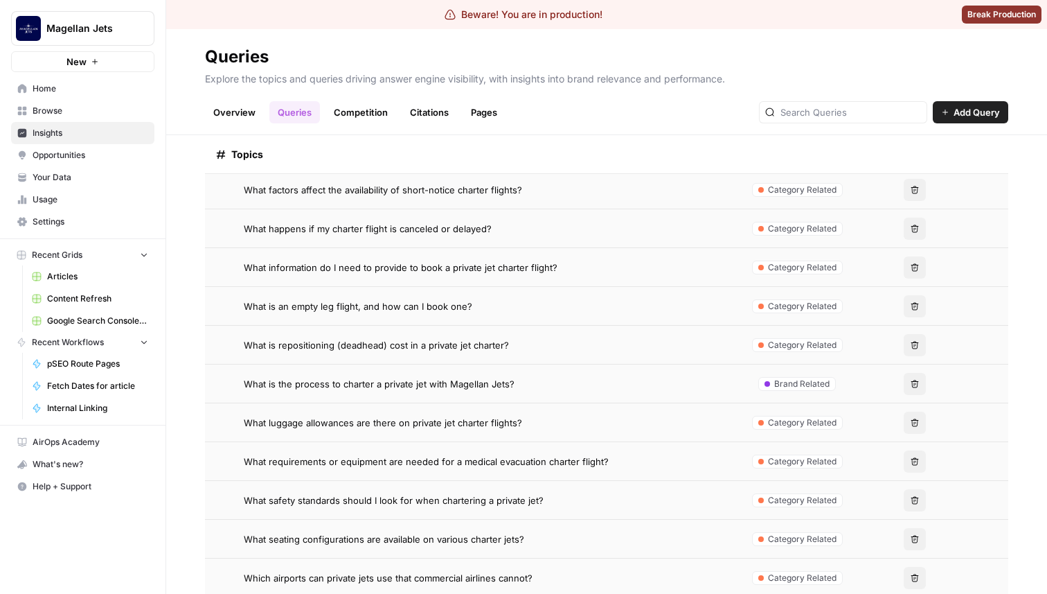
click at [79, 6] on div "Magellan Jets New" at bounding box center [83, 36] width 166 height 72
click at [80, 23] on span "Magellan Jets" at bounding box center [88, 28] width 84 height 14
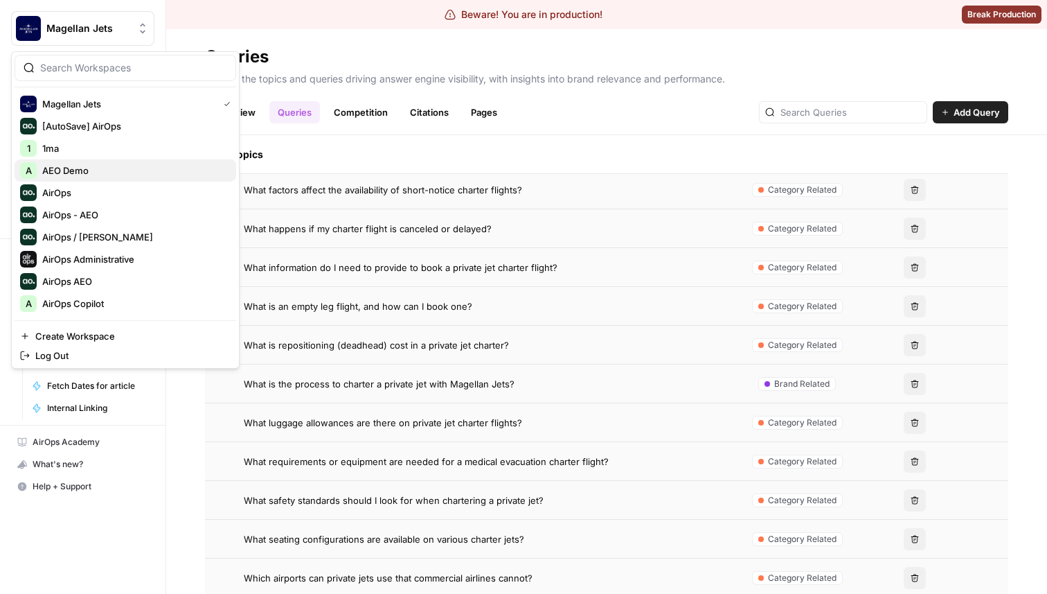
click at [86, 166] on span "AEO Demo" at bounding box center [133, 170] width 183 height 14
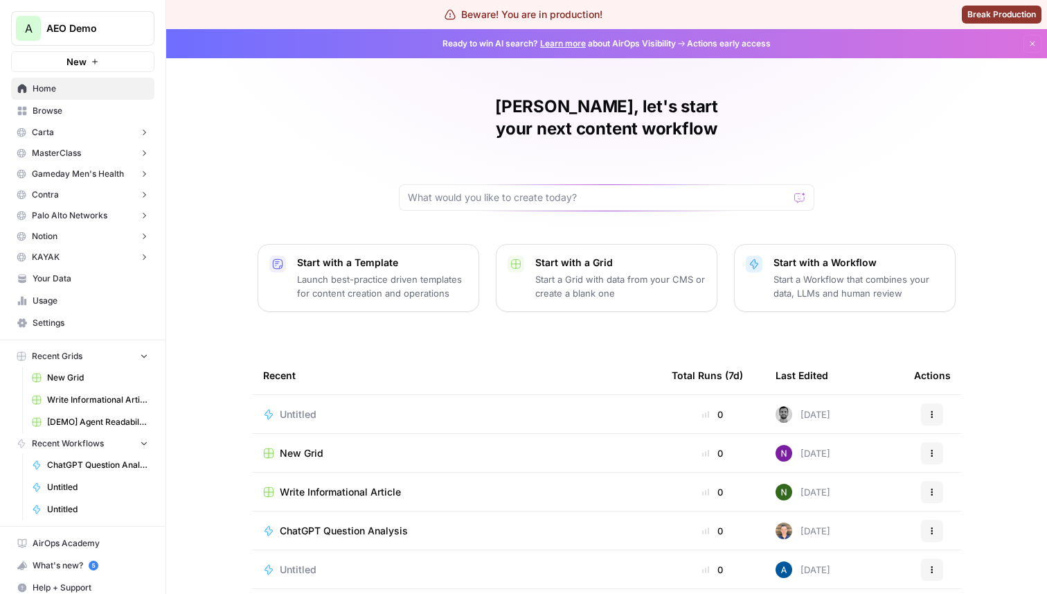
click at [85, 28] on span "AEO Demo" at bounding box center [88, 28] width 84 height 14
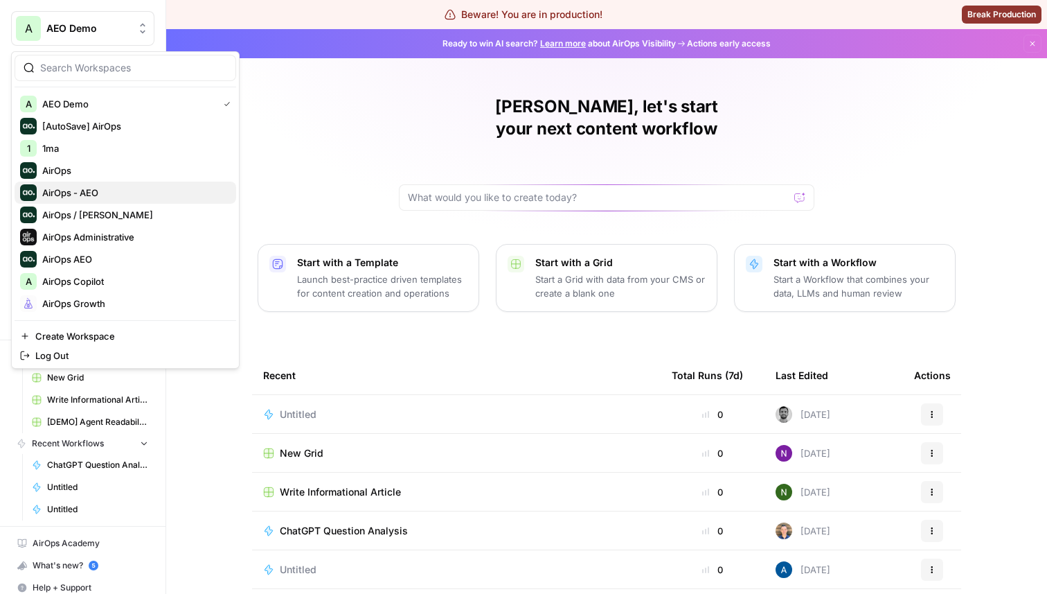
click at [107, 195] on span "AirOps - AEO" at bounding box center [133, 193] width 183 height 14
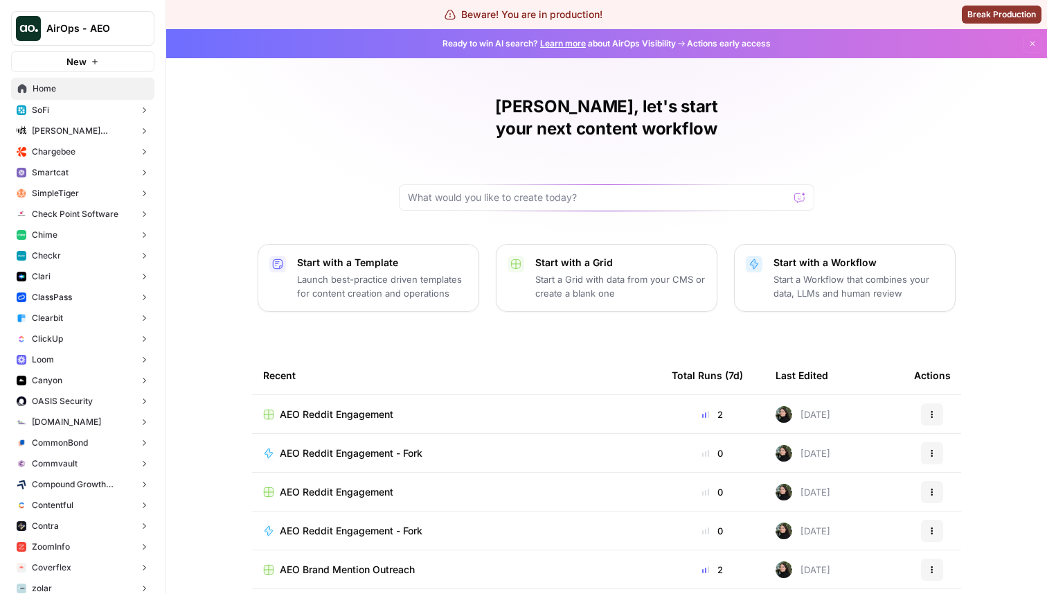
click at [87, 232] on button "Chime" at bounding box center [82, 234] width 143 height 21
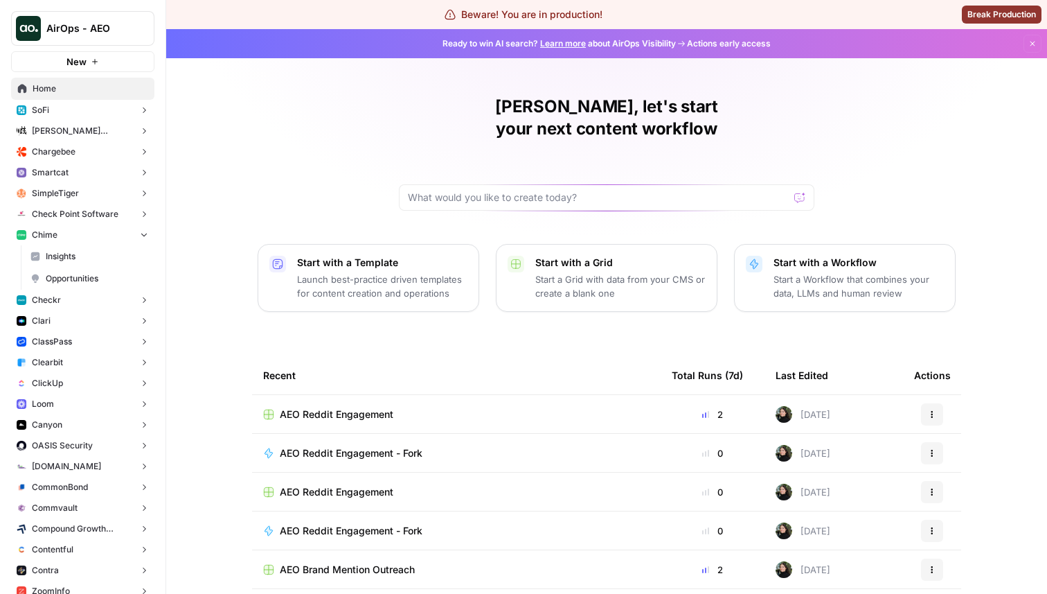
click at [109, 259] on span "Insights" at bounding box center [97, 256] width 103 height 12
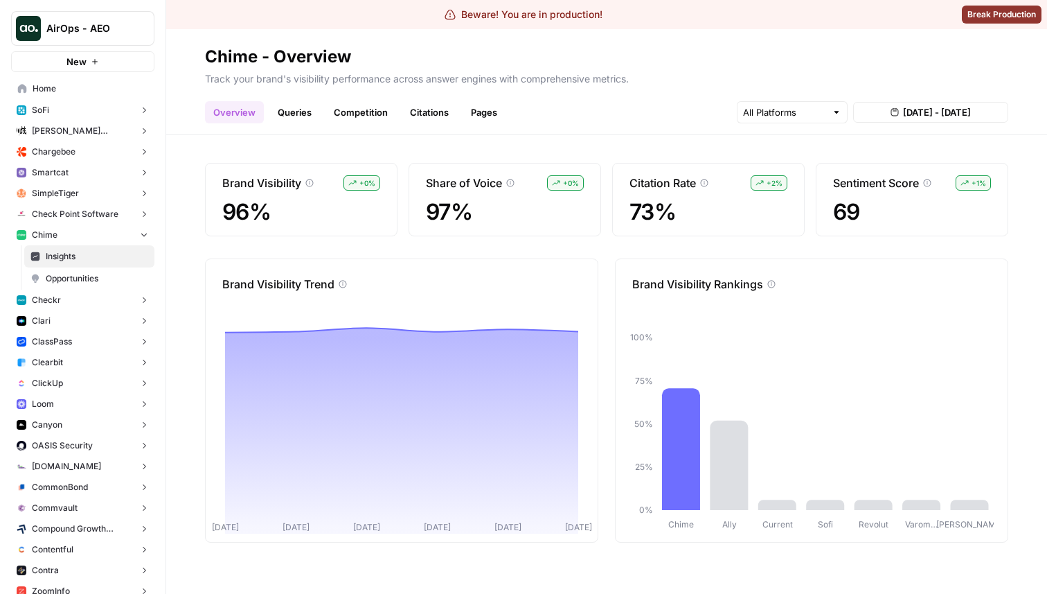
click at [306, 116] on link "Queries" at bounding box center [294, 112] width 51 height 22
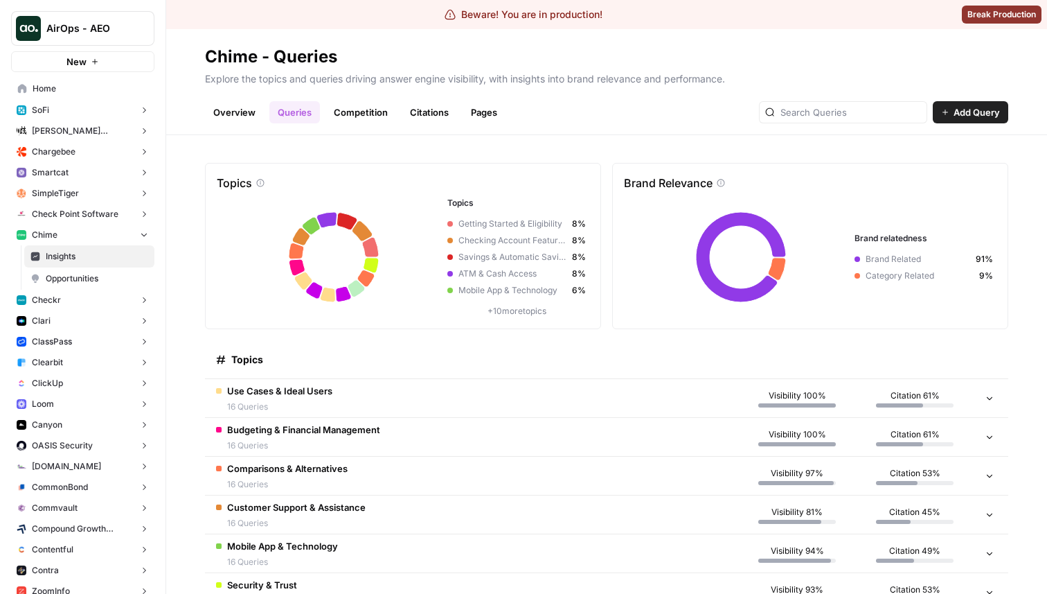
click at [447, 398] on td "Use Cases & Ideal Users 16 Queries" at bounding box center [471, 398] width 533 height 38
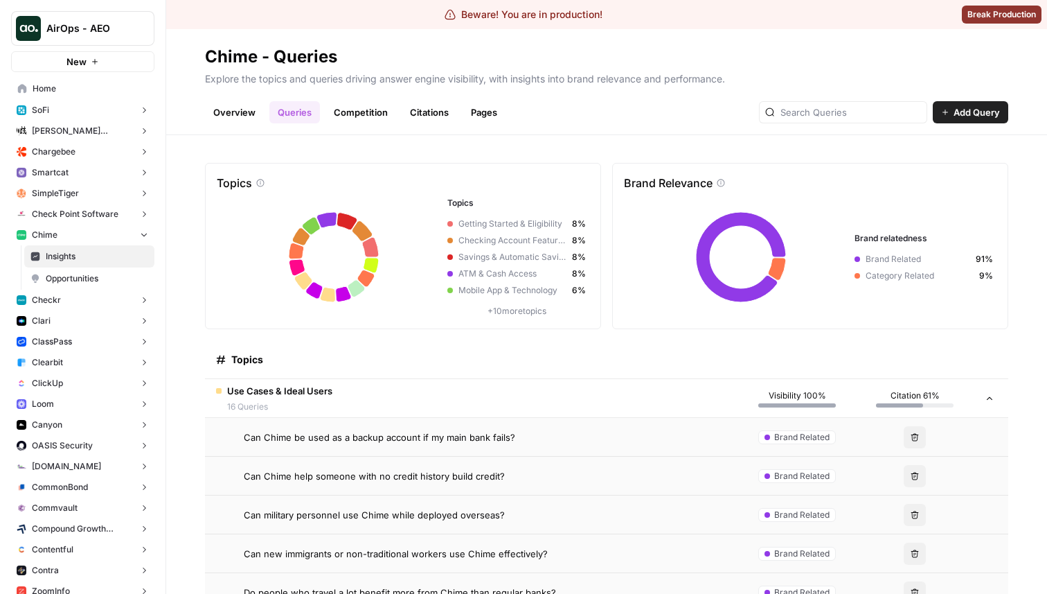
click at [461, 443] on span "Can Chime be used as a backup account if my main bank fails?" at bounding box center [380, 437] width 272 height 14
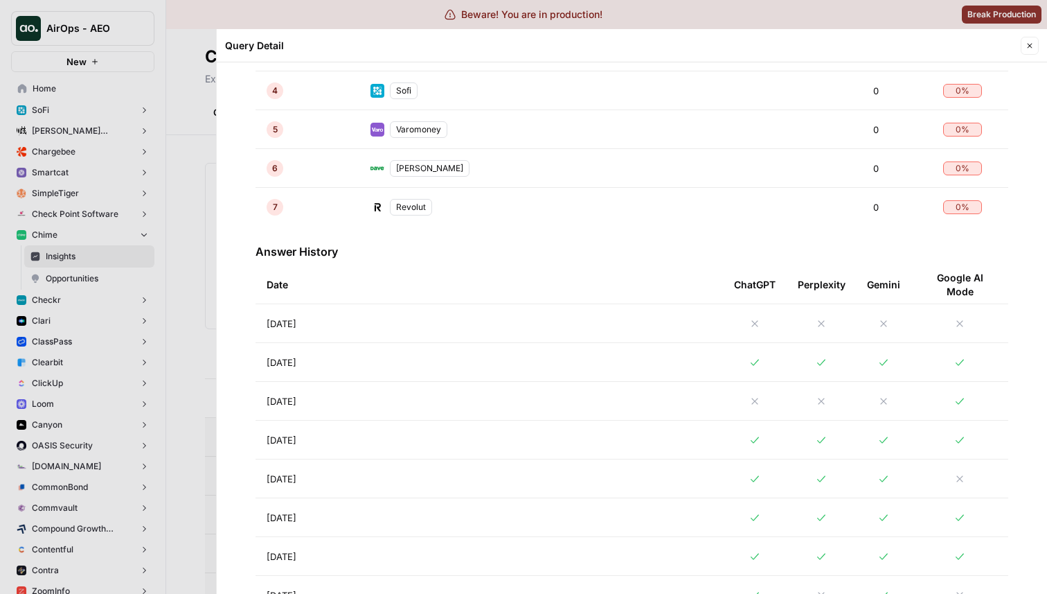
scroll to position [492, 0]
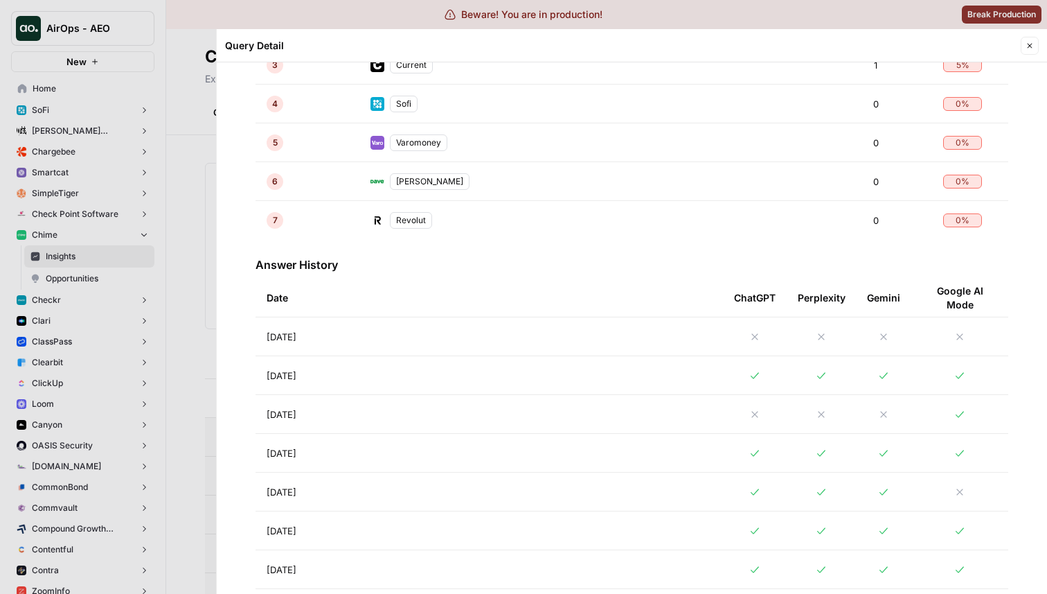
click at [511, 339] on td "[DATE]" at bounding box center [490, 336] width 468 height 38
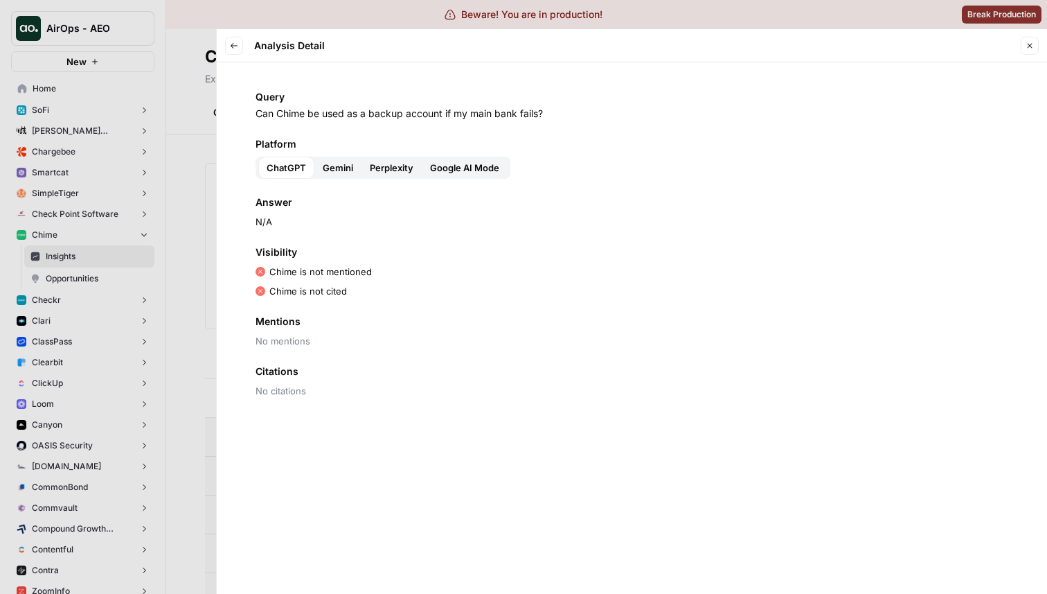
click at [336, 162] on span "Gemini" at bounding box center [338, 168] width 30 height 14
click at [396, 173] on span "Perplexity" at bounding box center [392, 168] width 44 height 14
click at [455, 173] on span "Google AI Mode" at bounding box center [464, 168] width 69 height 14
click at [234, 42] on icon "button" at bounding box center [234, 46] width 8 height 8
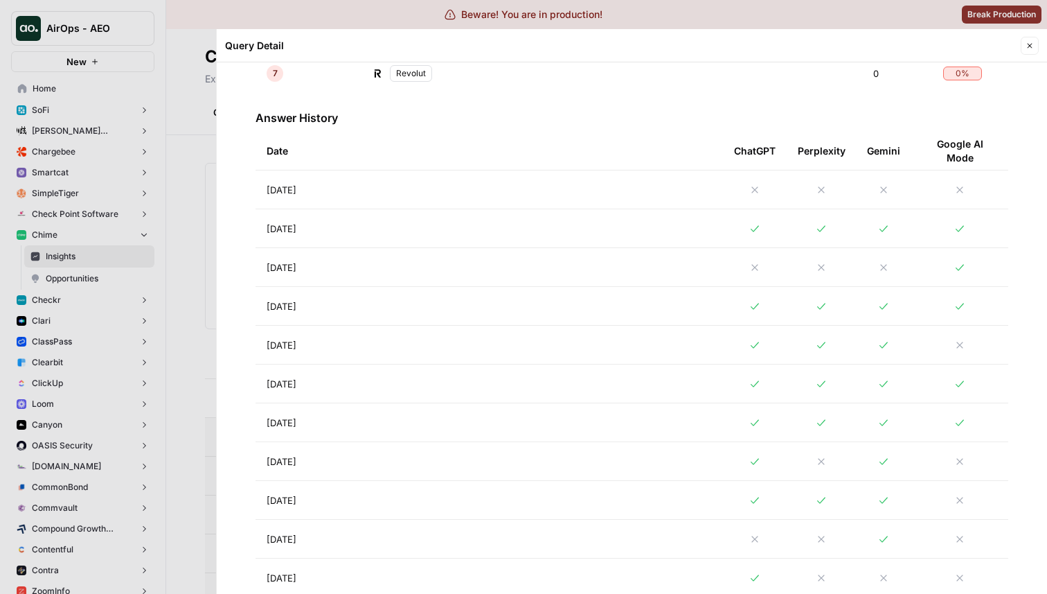
click at [436, 223] on td "[DATE]" at bounding box center [490, 228] width 468 height 38
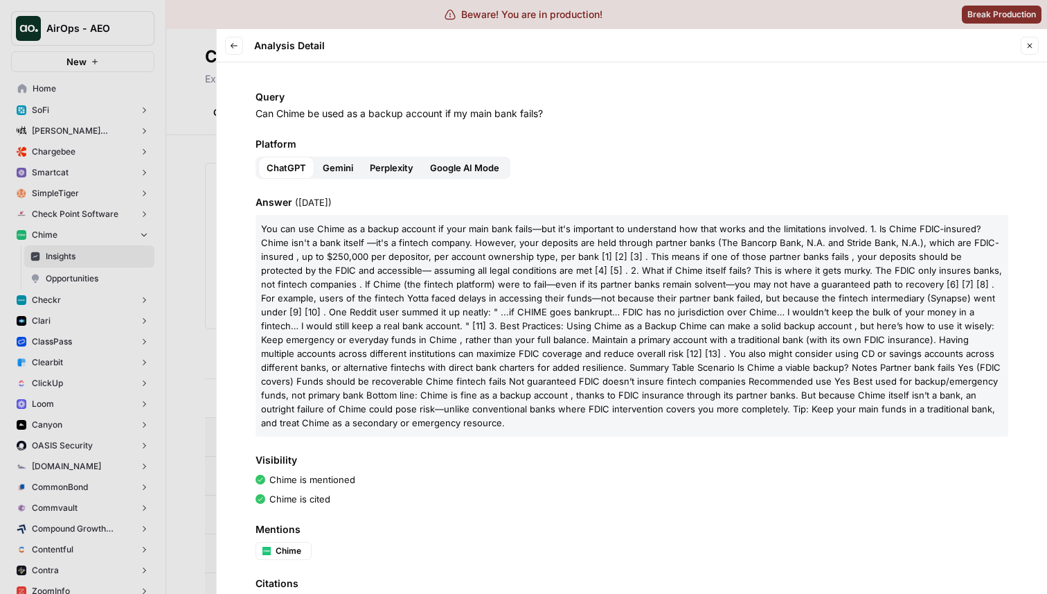
drag, startPoint x: 560, startPoint y: 109, endPoint x: 246, endPoint y: 114, distance: 314.5
click at [245, 114] on div "Query Can Chime be used as a backup account if my main bank fails? Platform Cha…" at bounding box center [632, 327] width 831 height 531
copy p "Can Chime be used as a backup account if my main bank fails?"
click at [188, 147] on div at bounding box center [523, 297] width 1047 height 594
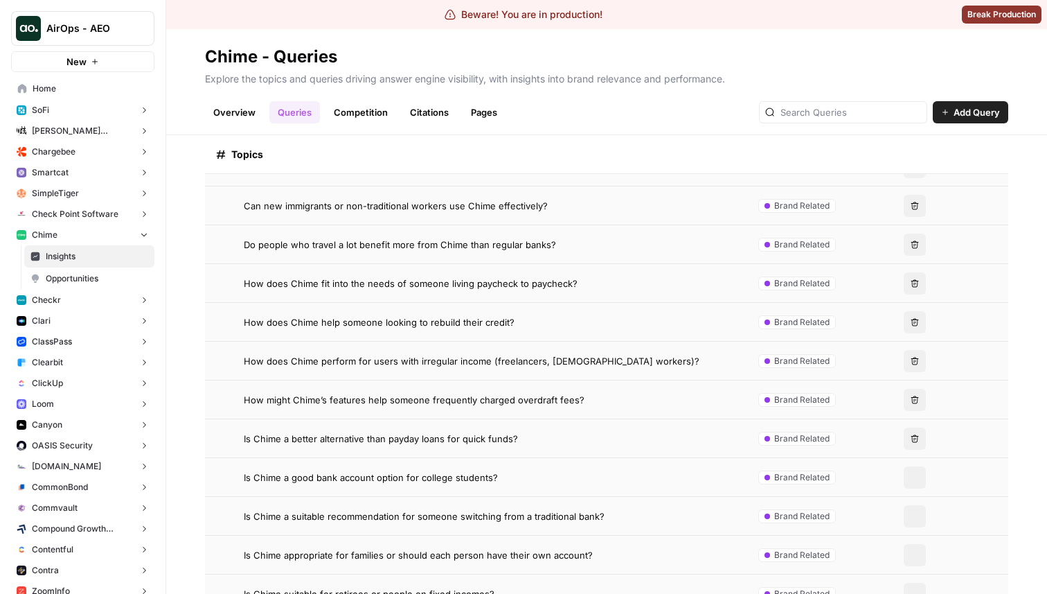
scroll to position [483, 0]
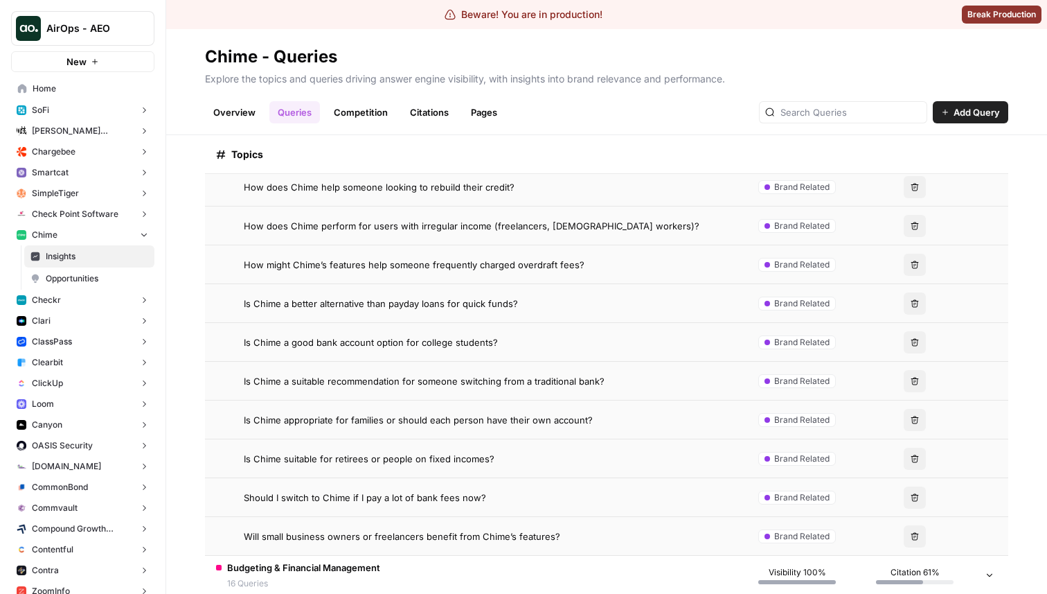
click at [436, 347] on span "Is Chime a good bank account option for college students?" at bounding box center [371, 342] width 254 height 14
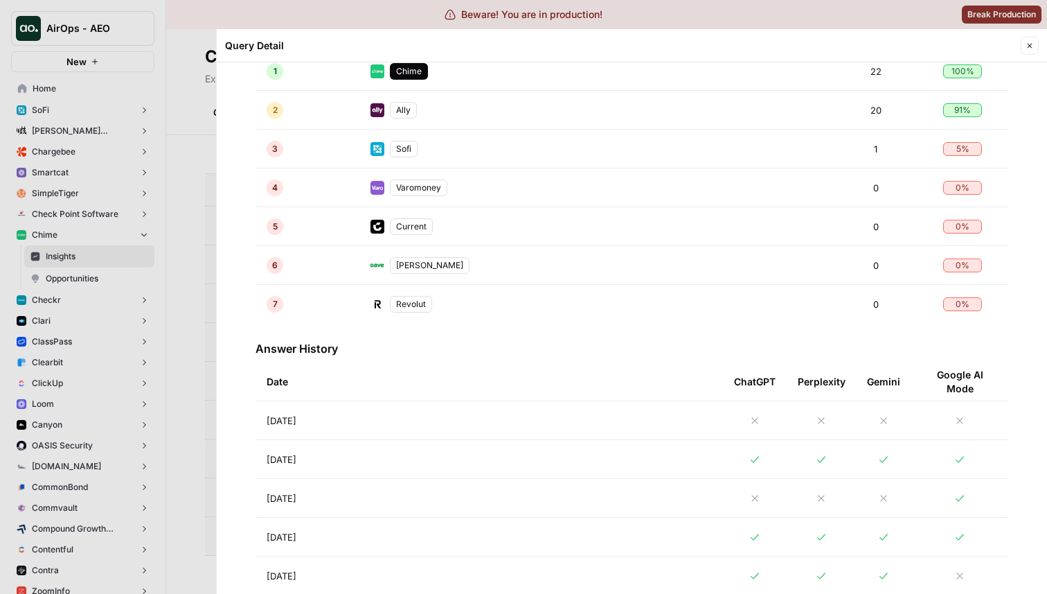
scroll to position [784, 0]
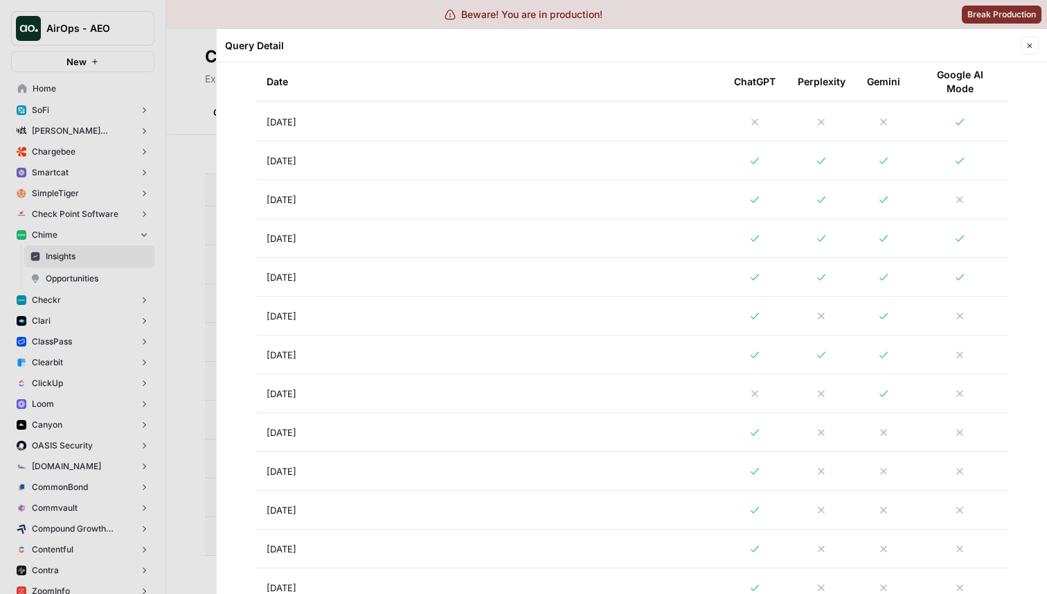
click at [496, 112] on td "[DATE]" at bounding box center [490, 122] width 468 height 38
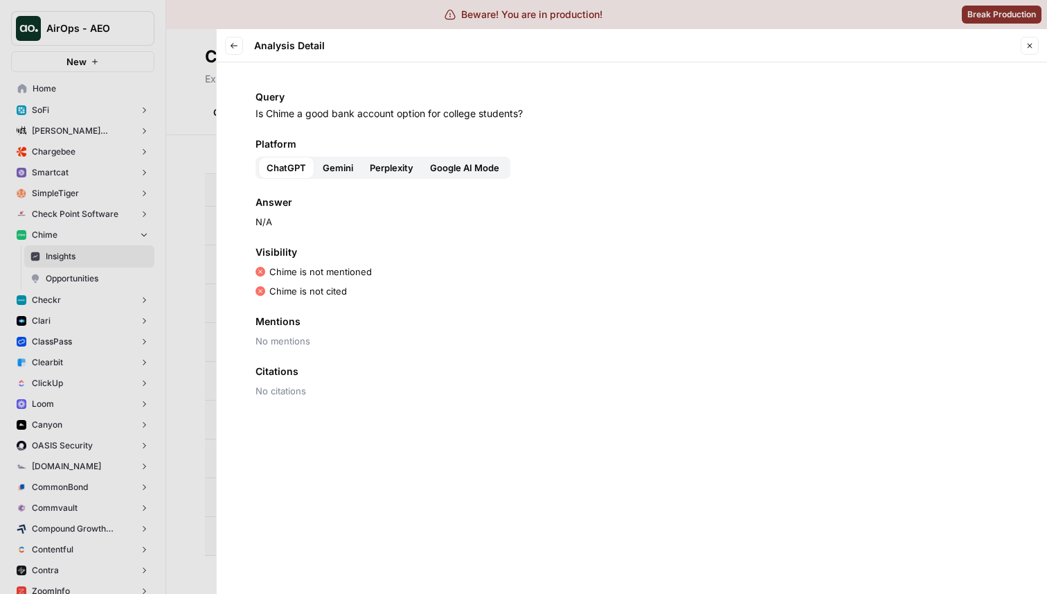
click at [236, 50] on button "Back" at bounding box center [234, 46] width 18 height 18
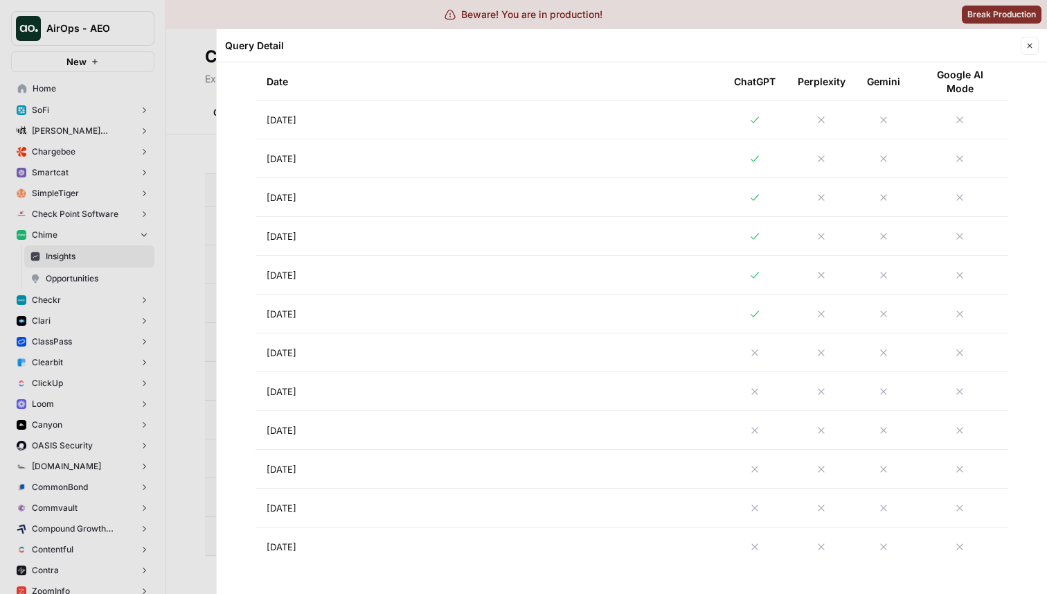
click at [463, 366] on td "[DATE]" at bounding box center [490, 352] width 468 height 38
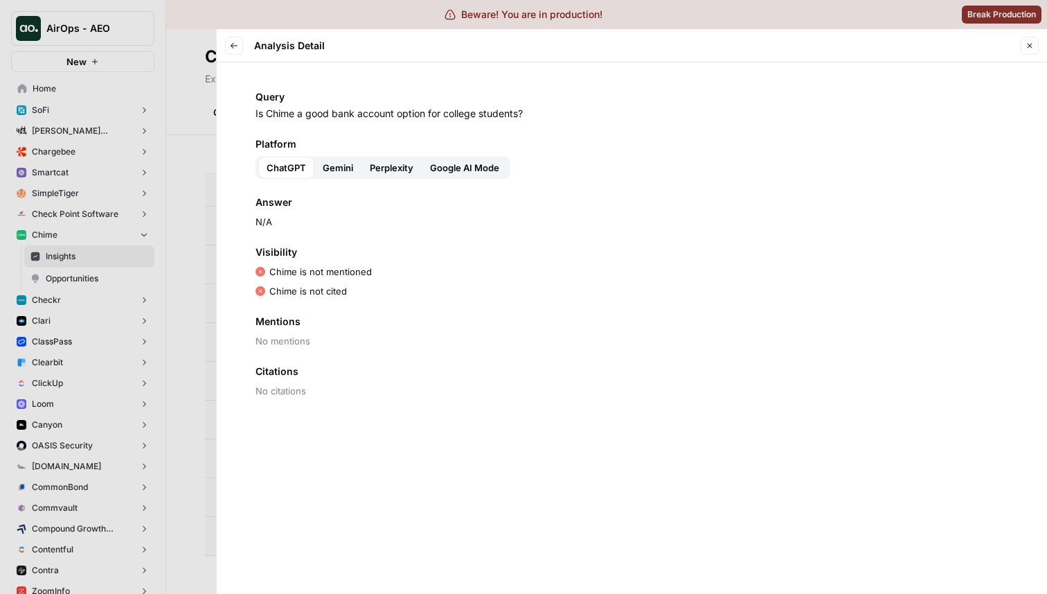
click at [208, 169] on div at bounding box center [523, 297] width 1047 height 594
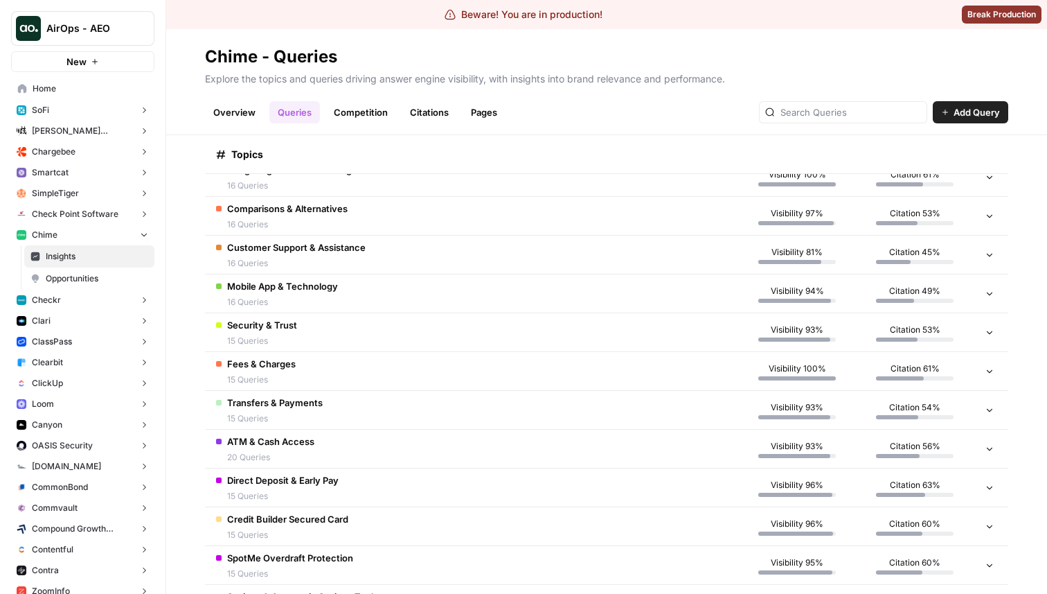
scroll to position [1015, 0]
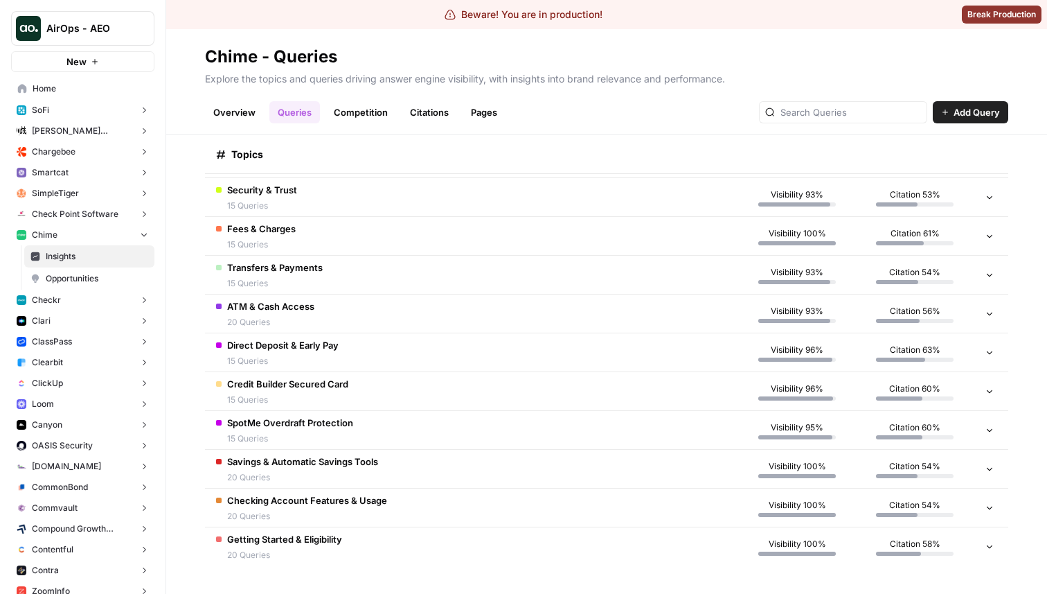
click at [368, 258] on td "Transfers & Payments 15 Queries" at bounding box center [471, 275] width 533 height 38
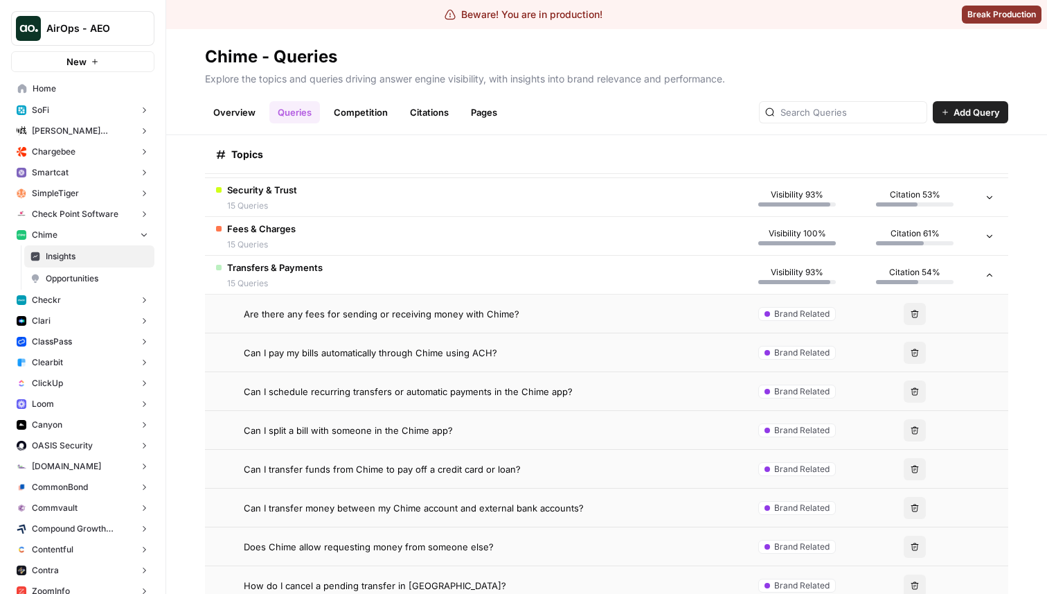
click at [427, 314] on span "Are there any fees for sending or receiving money with Chime?" at bounding box center [382, 314] width 276 height 14
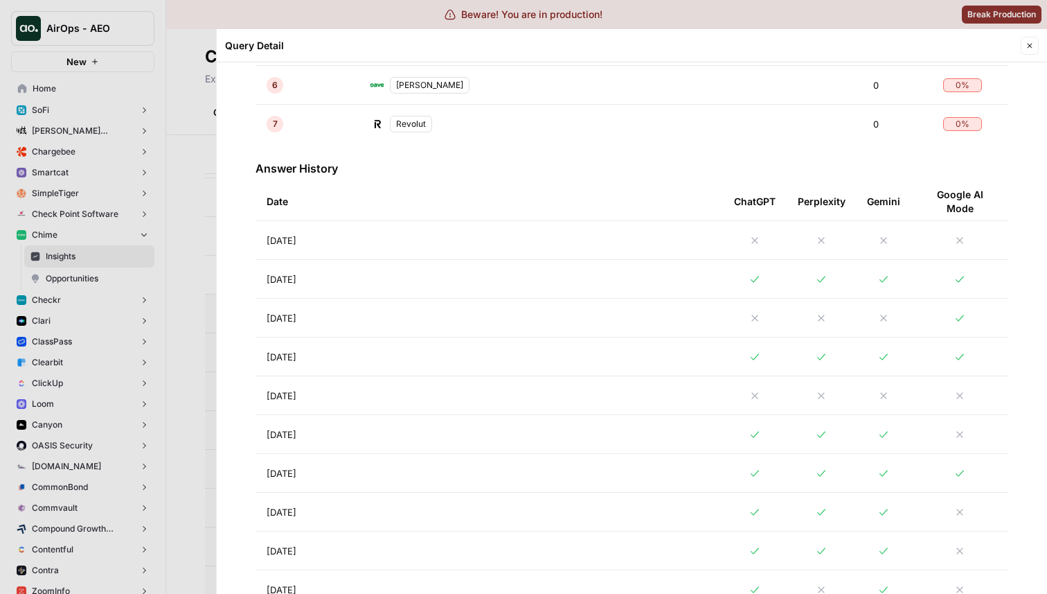
click at [530, 247] on td "[DATE]" at bounding box center [490, 240] width 468 height 38
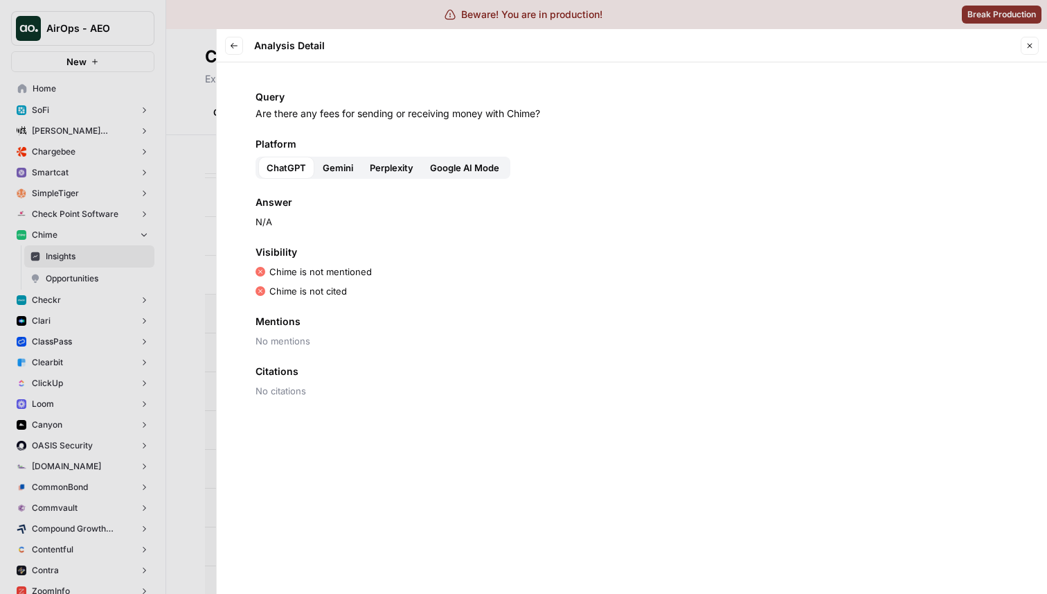
click at [227, 46] on button "Back" at bounding box center [234, 46] width 18 height 18
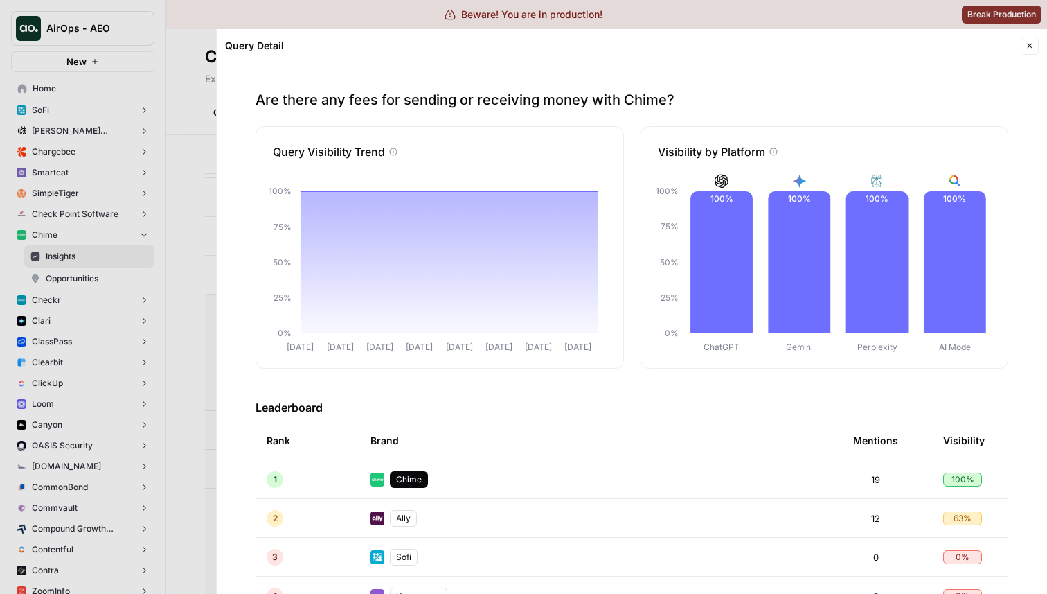
click at [463, 525] on td "Ally" at bounding box center [601, 518] width 483 height 38
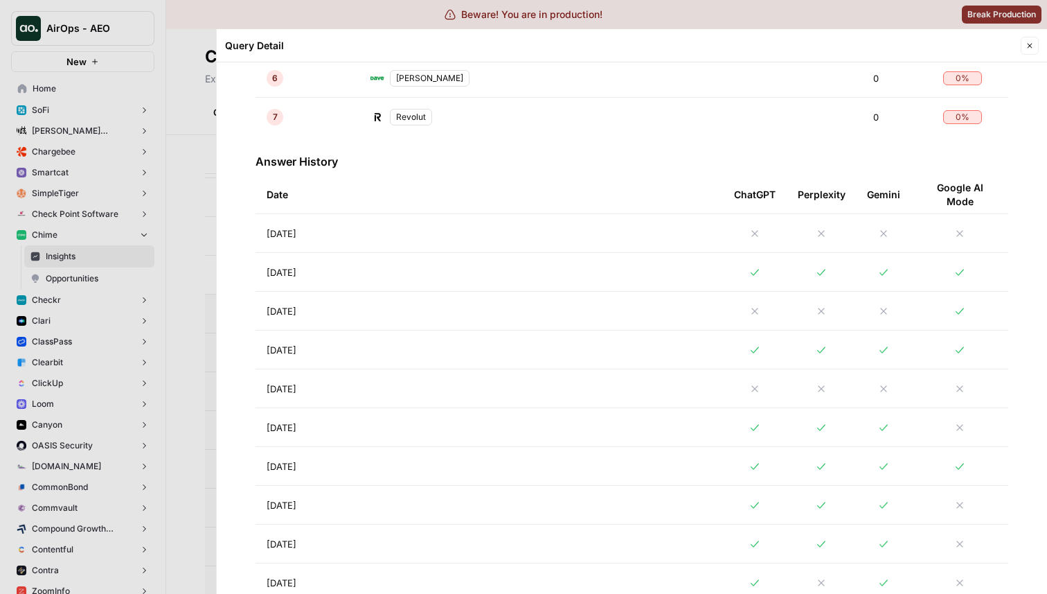
click at [432, 269] on td "[DATE]" at bounding box center [490, 272] width 468 height 38
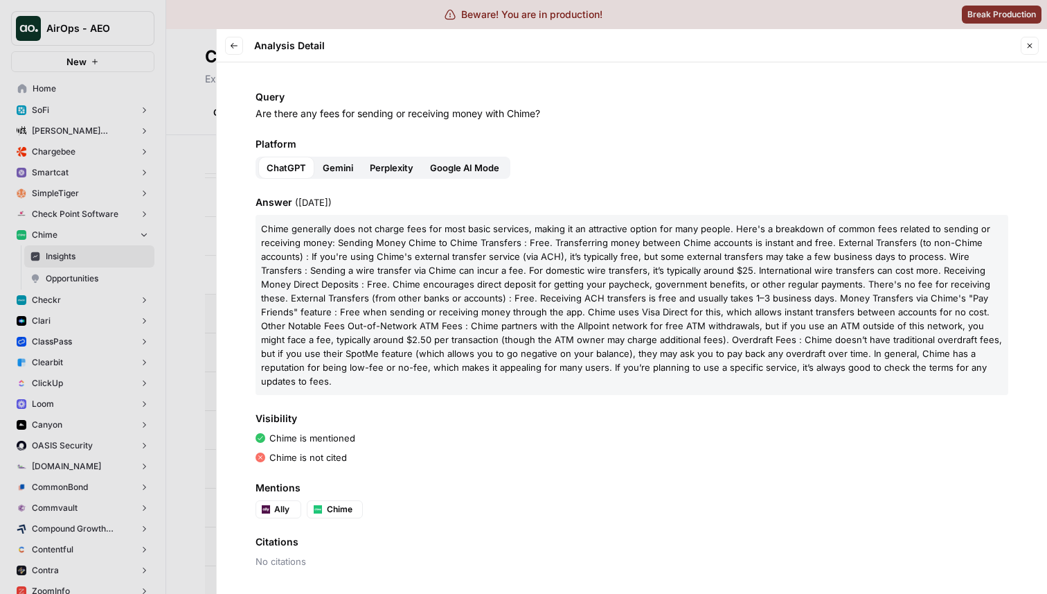
click at [180, 256] on div at bounding box center [523, 297] width 1047 height 594
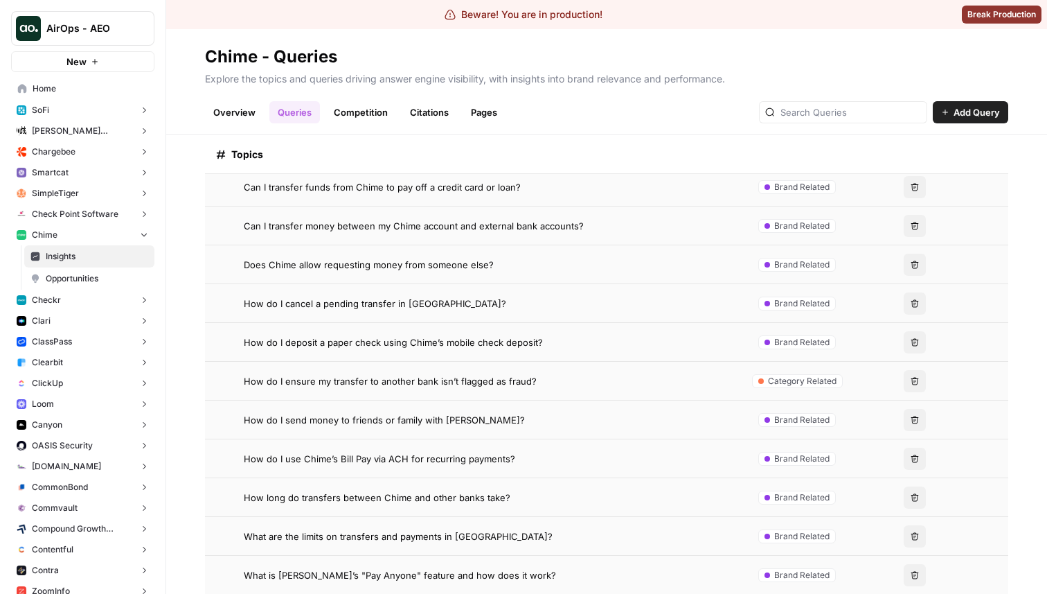
scroll to position [1299, 0]
click at [411, 346] on span "How do I deposit a paper check using Chime’s mobile check deposit?" at bounding box center [393, 341] width 299 height 14
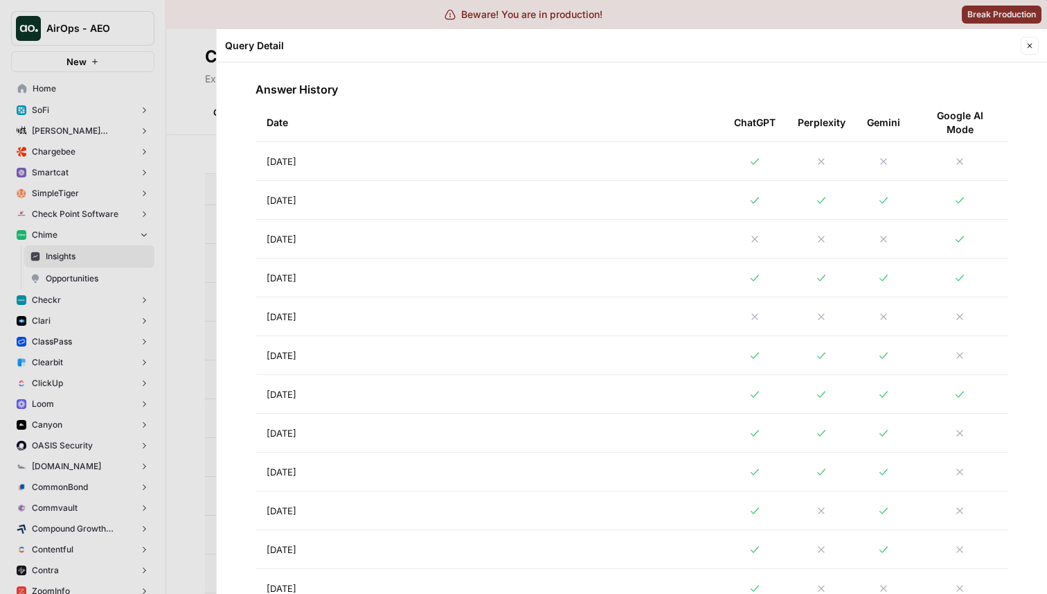
click at [580, 175] on td "[DATE]" at bounding box center [490, 161] width 468 height 38
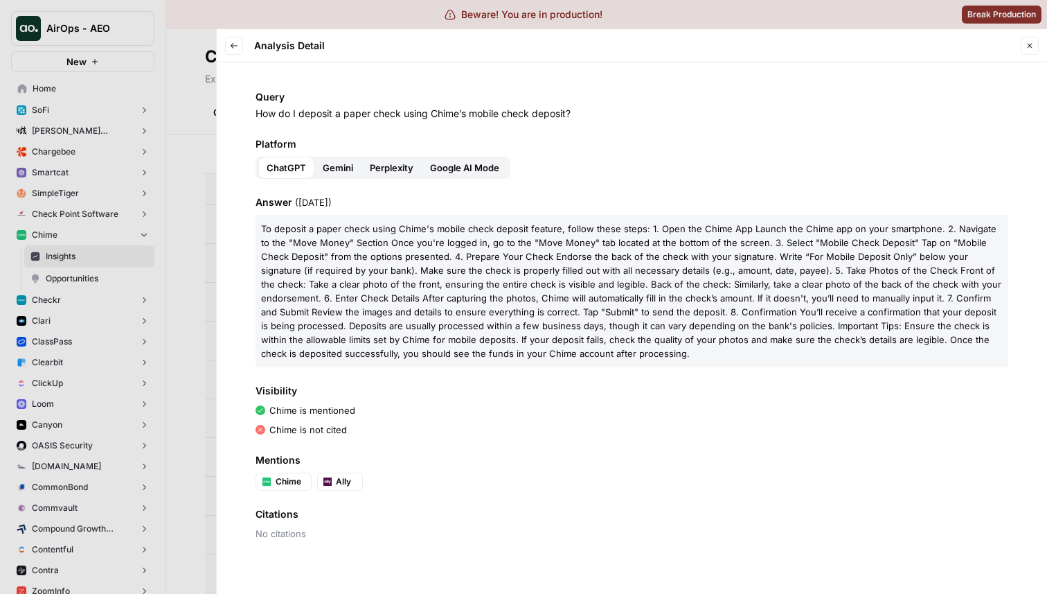
click at [195, 278] on div at bounding box center [523, 297] width 1047 height 594
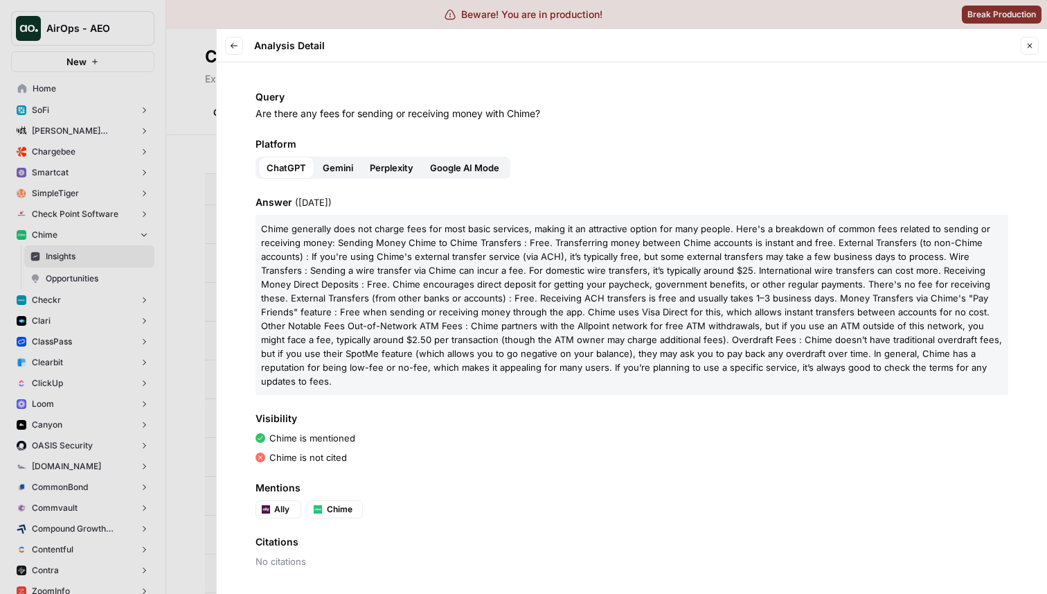
click at [181, 117] on div at bounding box center [523, 297] width 1047 height 594
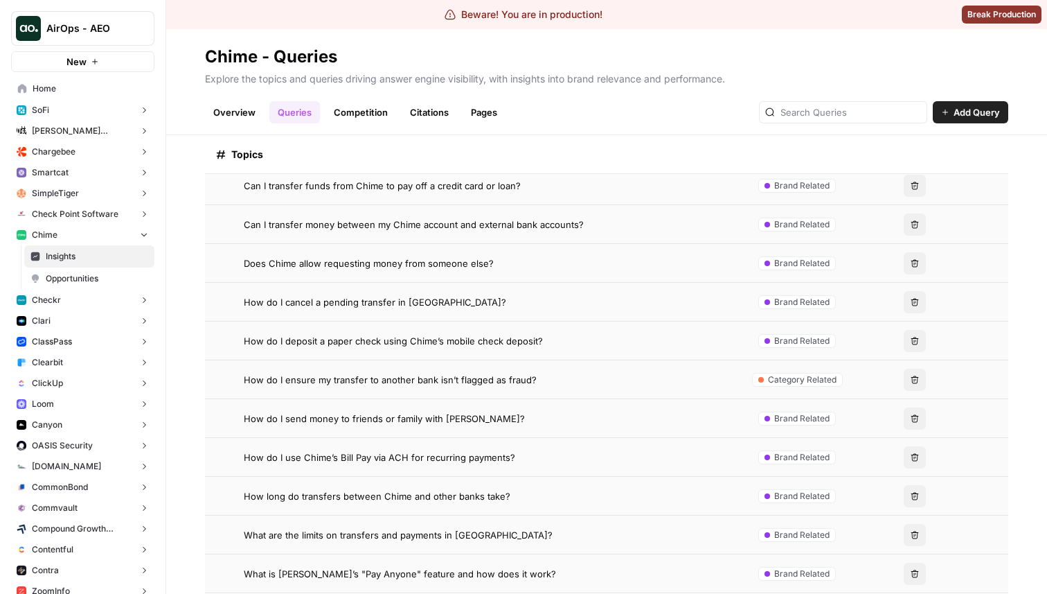
click at [109, 255] on span "Insights" at bounding box center [97, 256] width 103 height 12
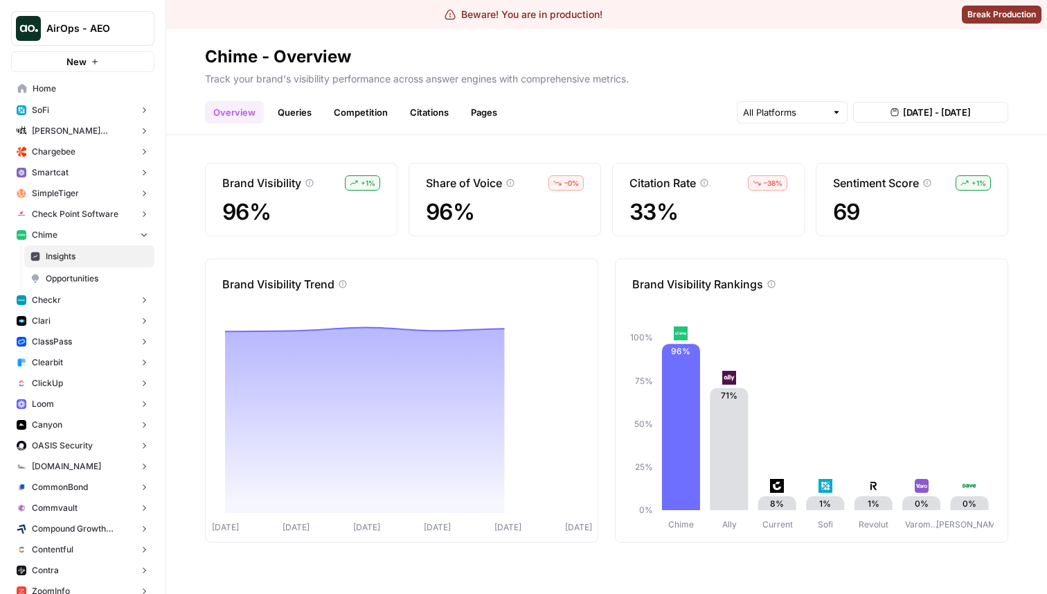
click at [287, 117] on link "Queries" at bounding box center [294, 112] width 51 height 22
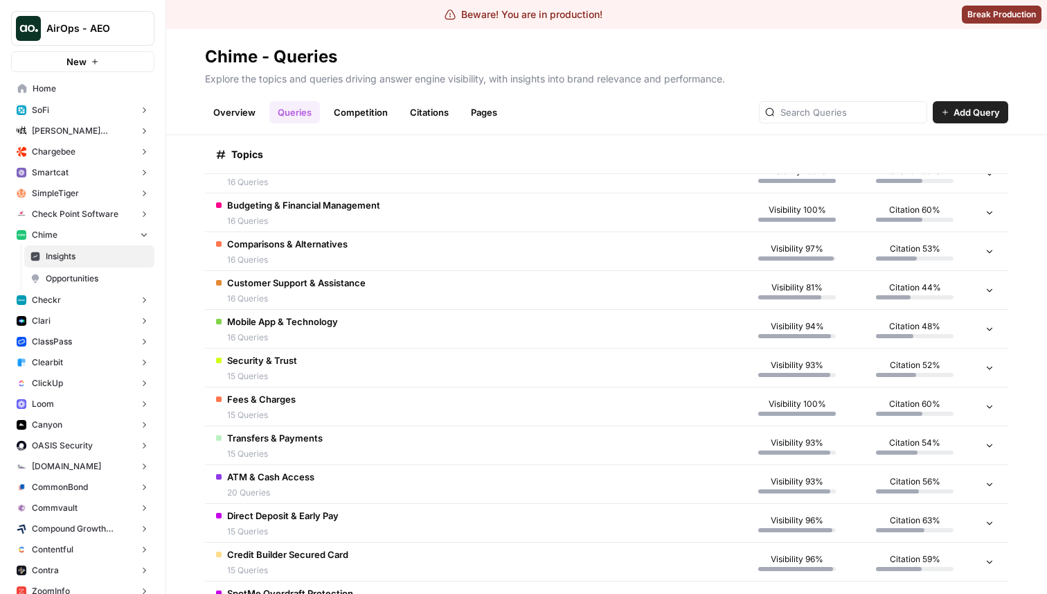
scroll to position [222, 0]
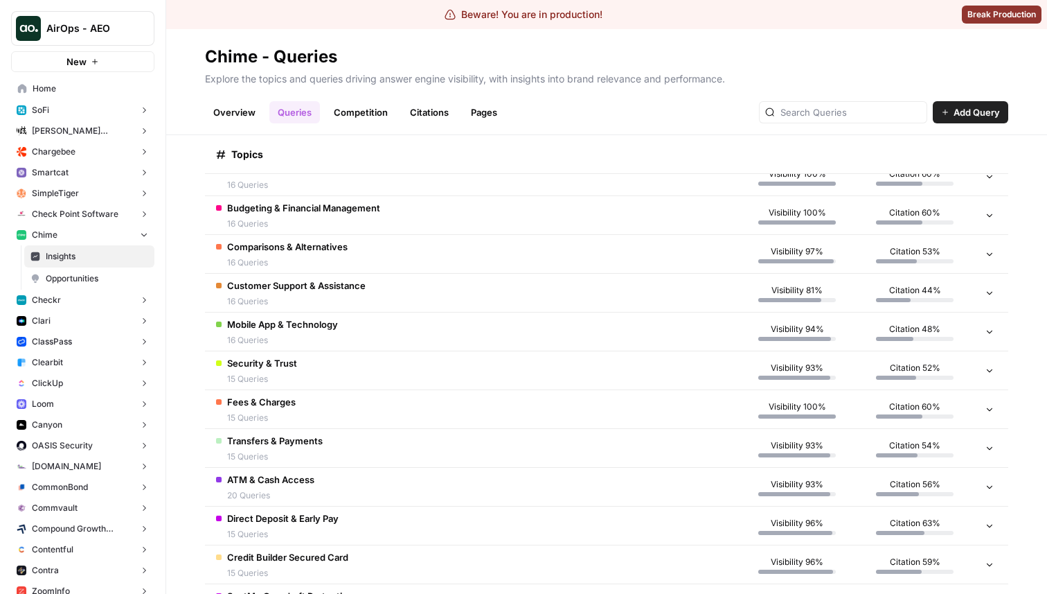
click at [332, 254] on div "Comparisons & Alternatives 16 Queries" at bounding box center [287, 254] width 121 height 29
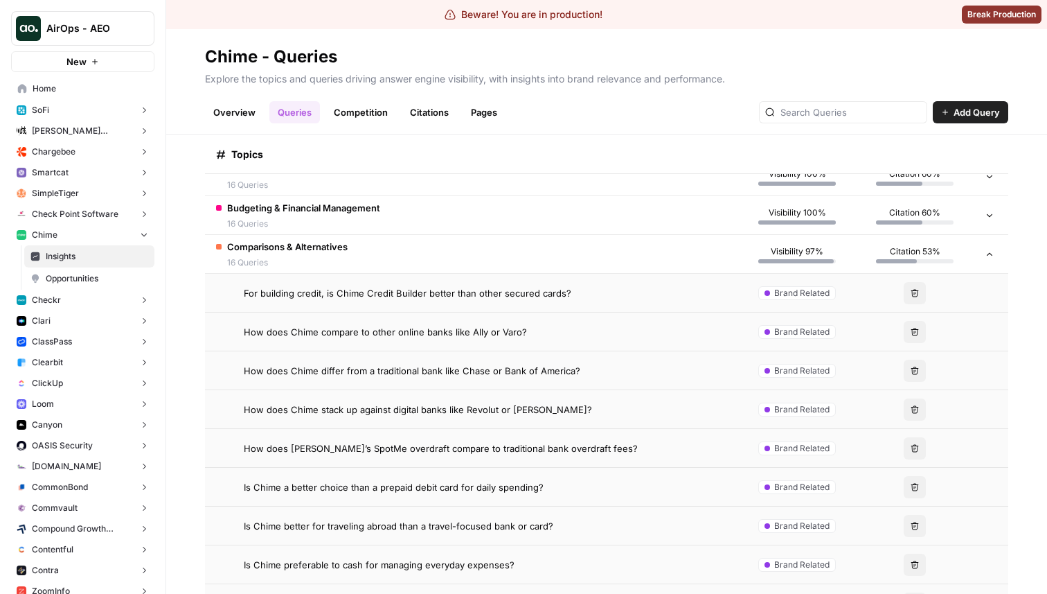
click at [495, 334] on span "How does Chime compare to other online banks like Ally or Varo?" at bounding box center [385, 332] width 283 height 14
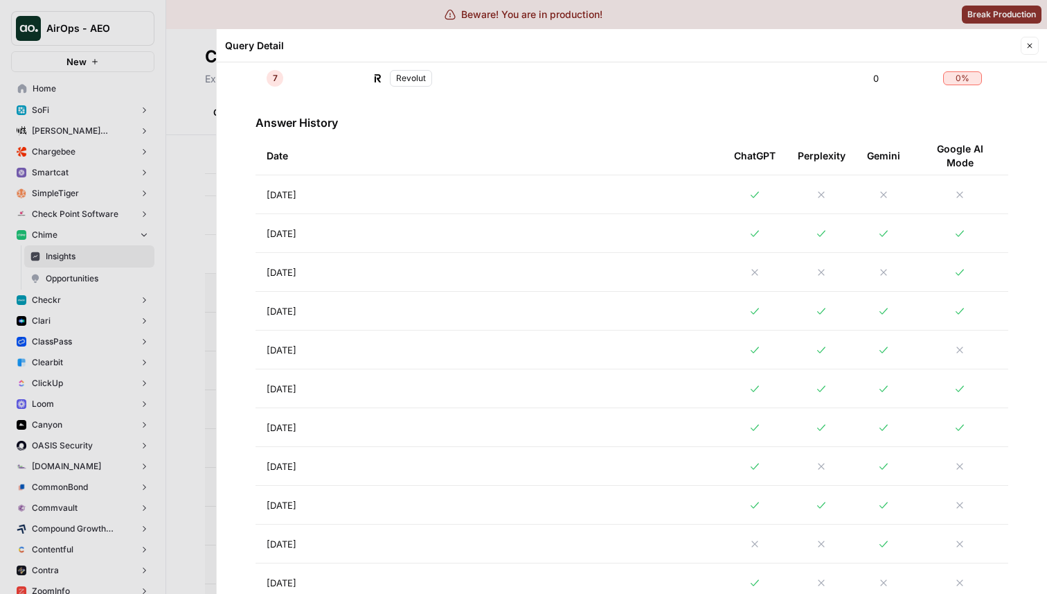
scroll to position [620, 0]
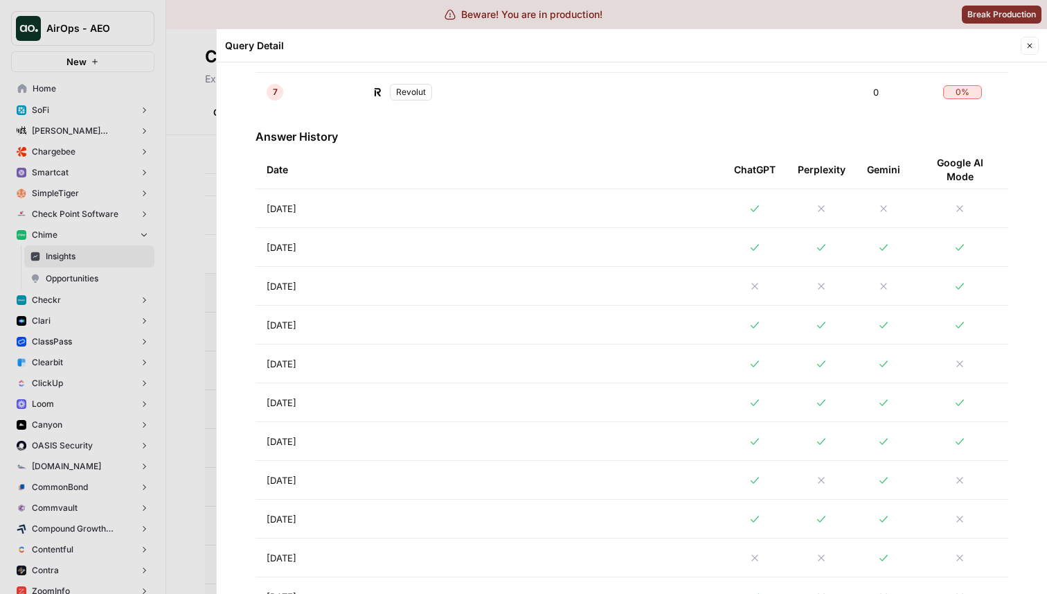
click at [459, 222] on td "[DATE]" at bounding box center [490, 208] width 468 height 38
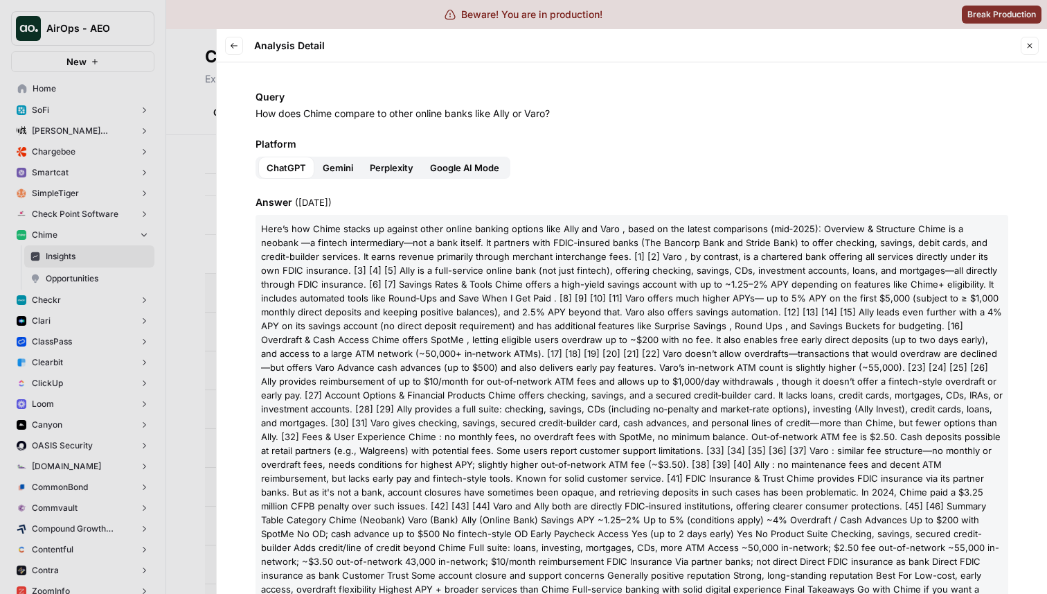
drag, startPoint x: 568, startPoint y: 116, endPoint x: 241, endPoint y: 120, distance: 327.0
click at [241, 119] on div "Query How does Chime compare to other online banks like Ally or Varo? Platform …" at bounding box center [632, 327] width 831 height 531
copy p "How does Chime compare to other online banks like Ally or Varo?"
